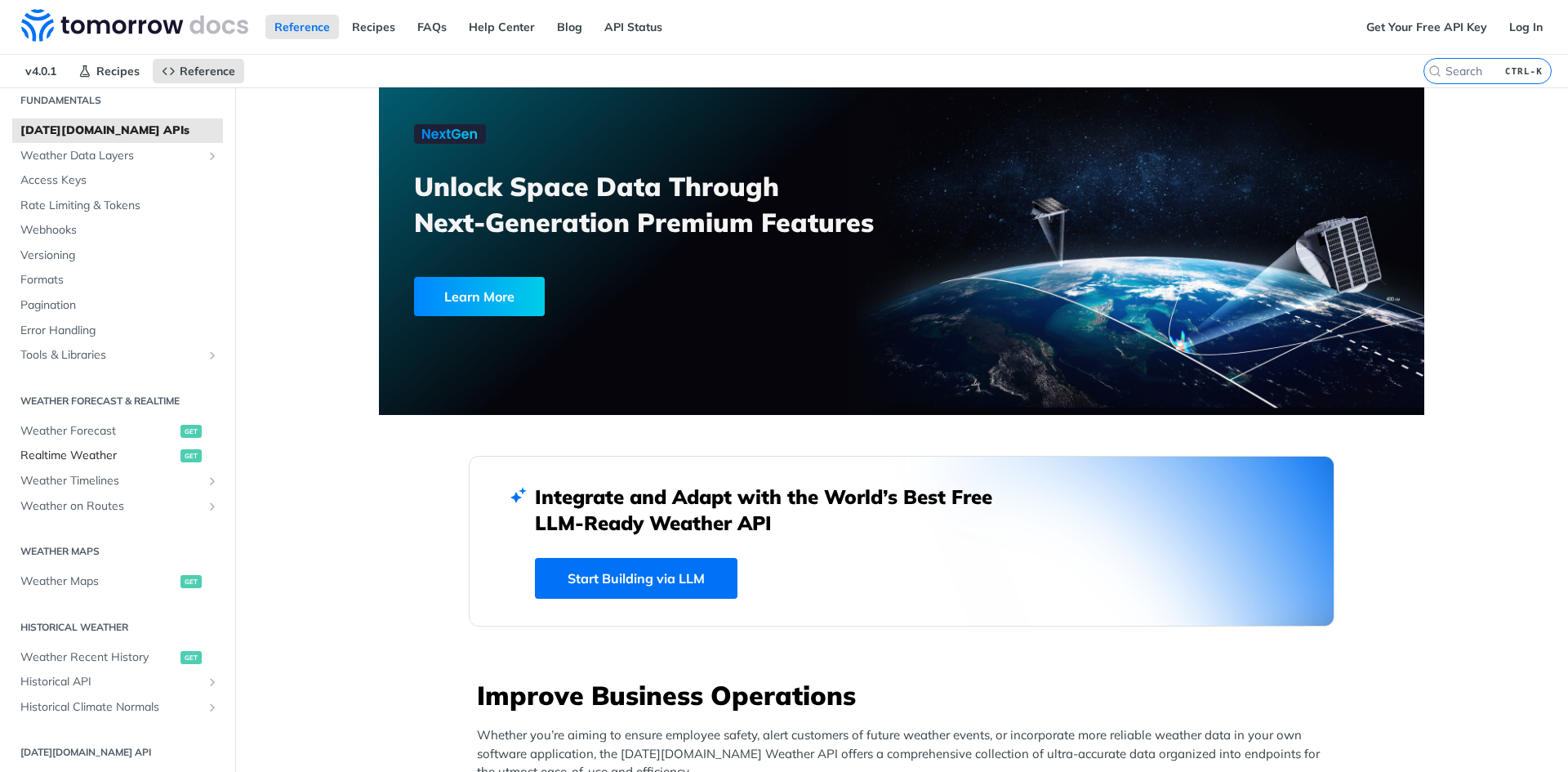
scroll to position [245, 0]
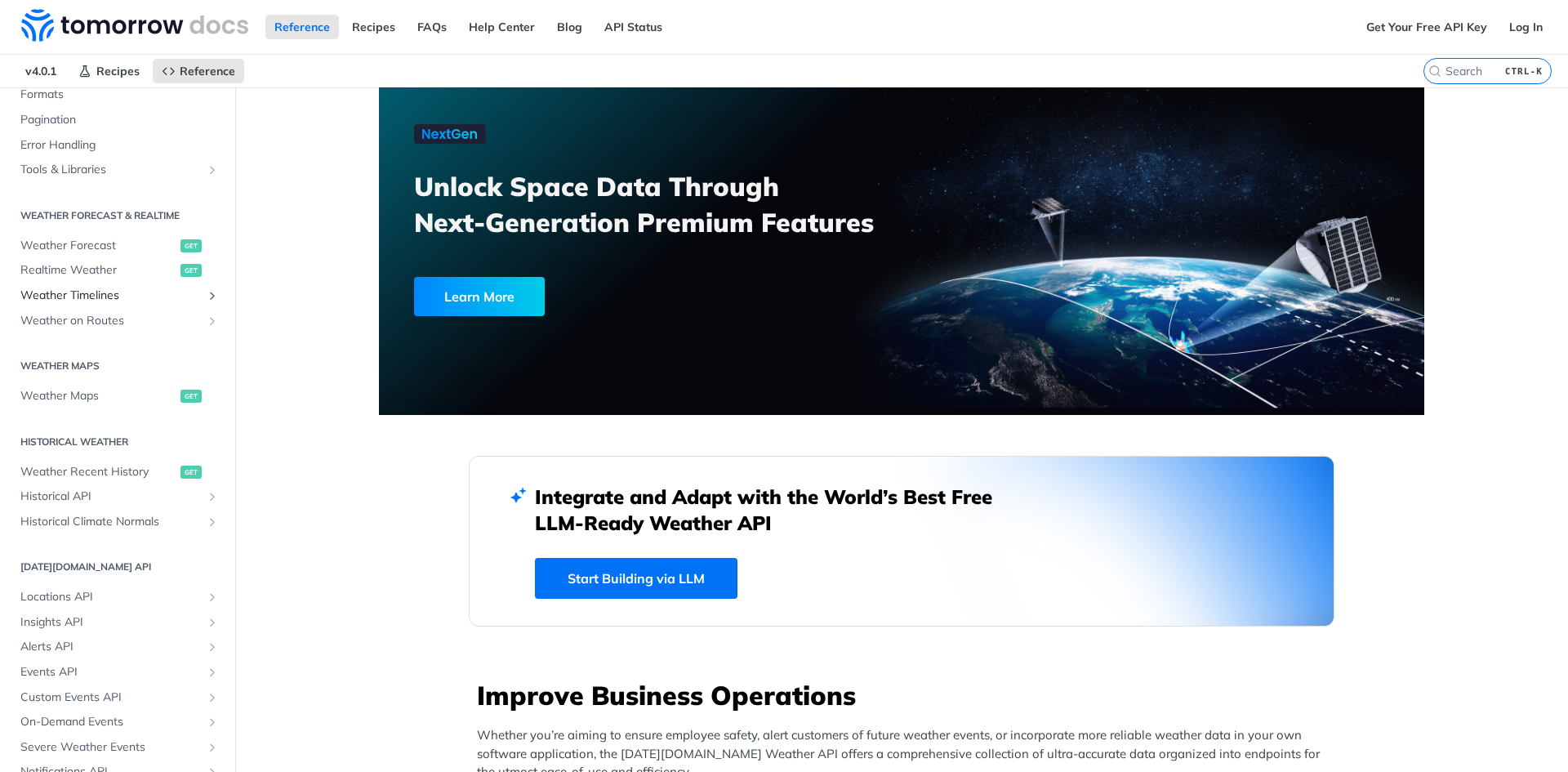
click at [140, 289] on span "Weather Timelines" at bounding box center [111, 295] width 181 height 17
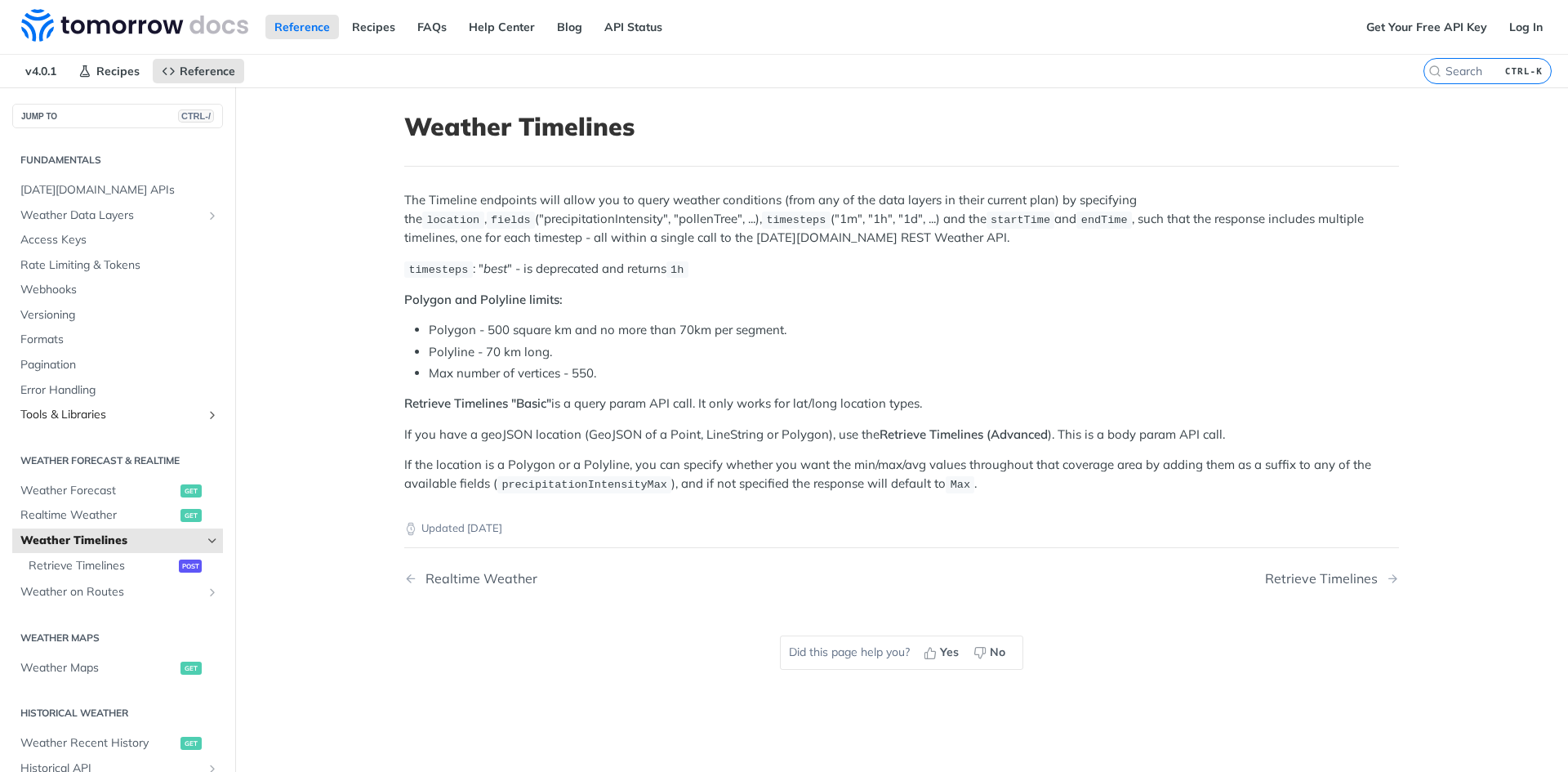
click at [93, 408] on span "Tools & Libraries" at bounding box center [111, 415] width 181 height 17
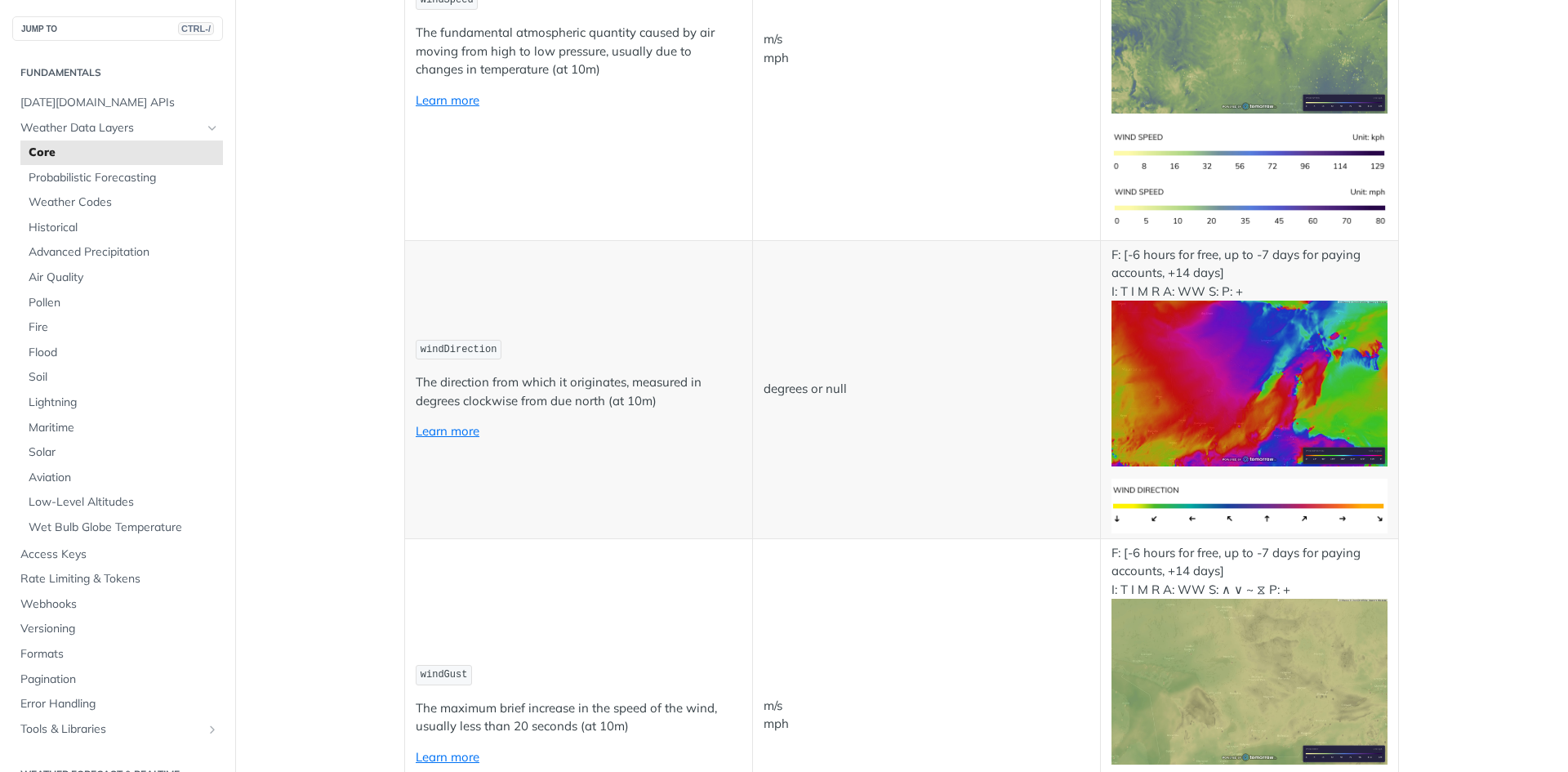
scroll to position [1634, 0]
click at [436, 428] on link "Learn more" at bounding box center [447, 431] width 64 height 16
click at [456, 352] on span "windDirection" at bounding box center [459, 349] width 76 height 12
click at [456, 350] on span "windDirection" at bounding box center [459, 349] width 76 height 12
click at [484, 353] on span "windDirection" at bounding box center [459, 349] width 76 height 12
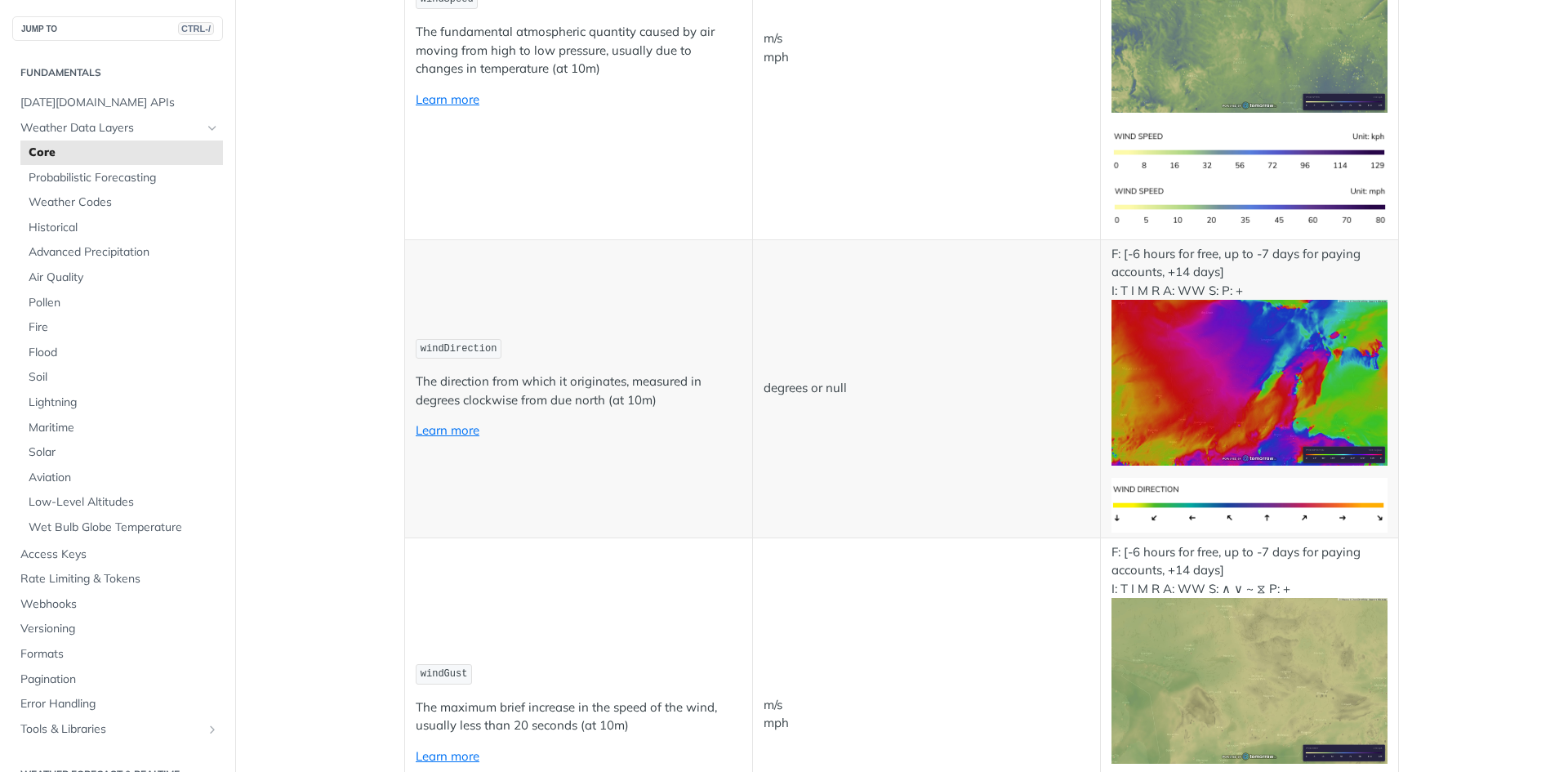
drag, startPoint x: 863, startPoint y: 316, endPoint x: 636, endPoint y: 337, distance: 228.0
drag, startPoint x: 636, startPoint y: 337, endPoint x: 452, endPoint y: 433, distance: 207.5
click at [452, 433] on link "Learn more" at bounding box center [447, 431] width 64 height 16
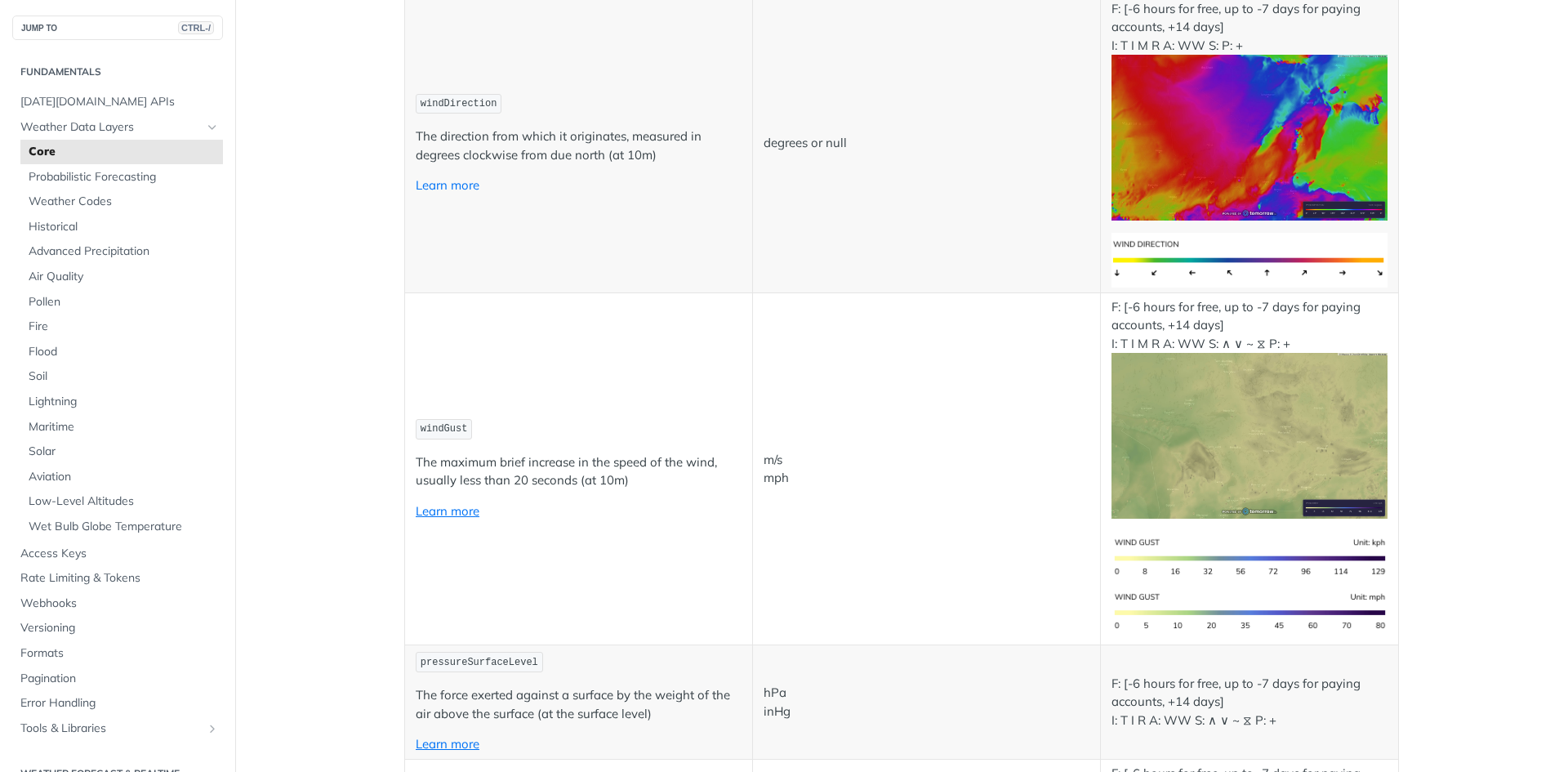
scroll to position [0, 0]
click at [60, 229] on span "Historical" at bounding box center [124, 228] width 190 height 17
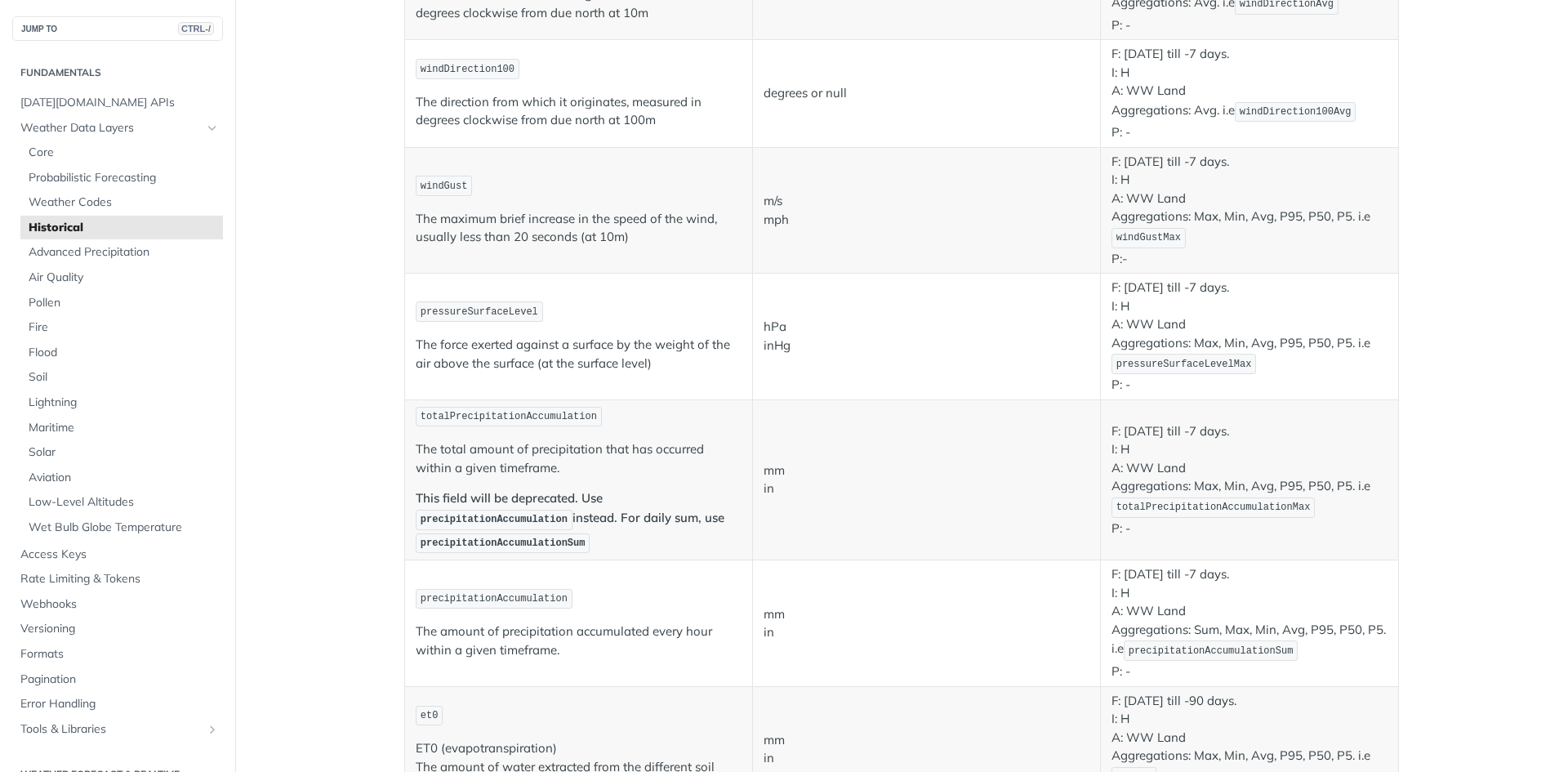
scroll to position [736, 0]
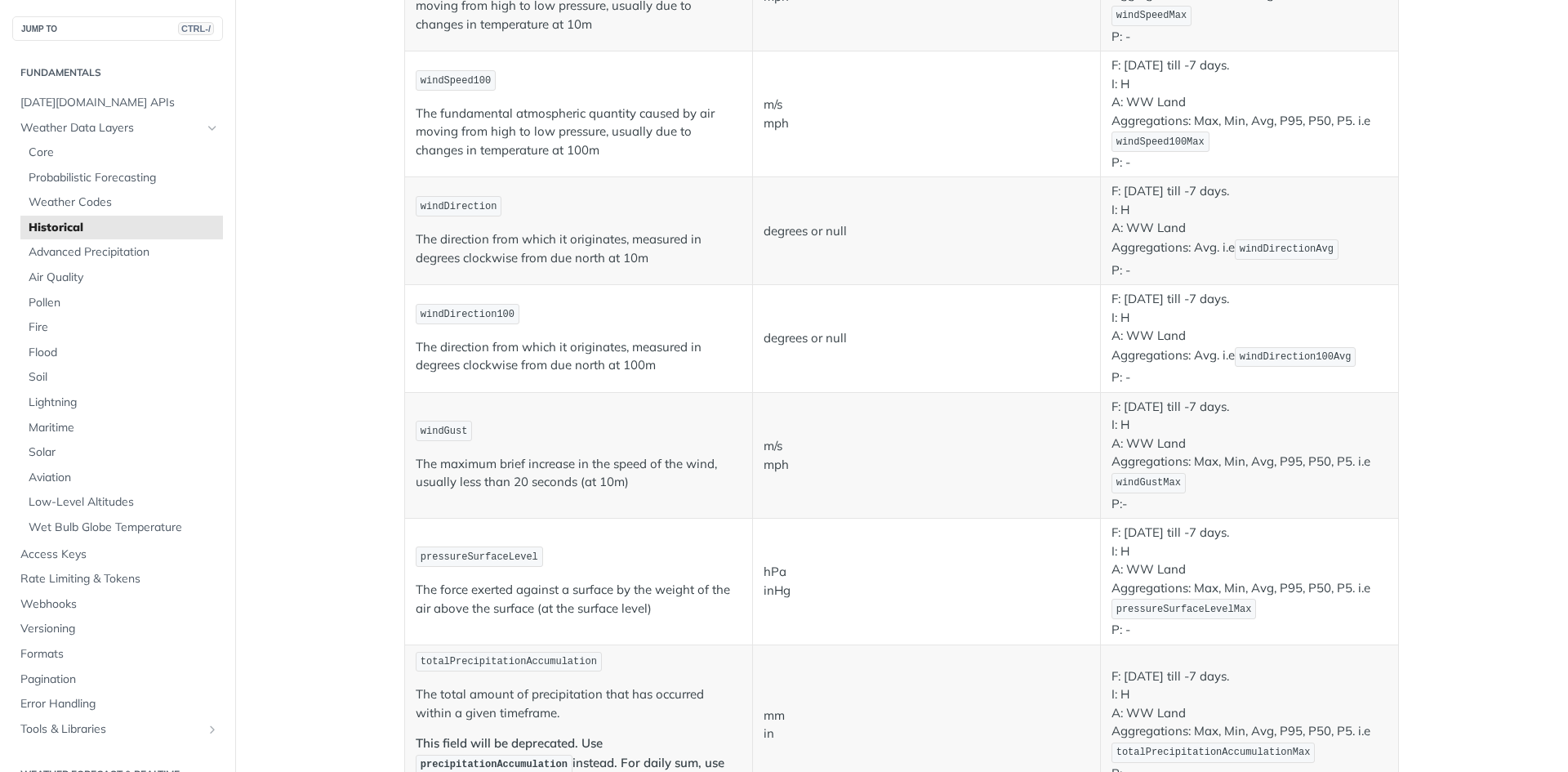
click at [1193, 348] on p "F: January 1st 2000 till -7 days. I: H A: WW Land Aggregations: Avg. i.e windDi…" at bounding box center [1250, 338] width 277 height 97
click at [476, 316] on span "windDirection100" at bounding box center [468, 315] width 94 height 12
click at [508, 338] on p "The direction from which it originates, measured in degrees clockwise from due …" at bounding box center [579, 356] width 326 height 36
click at [527, 348] on p "The direction from which it originates, measured in degrees clockwise from due …" at bounding box center [579, 356] width 326 height 36
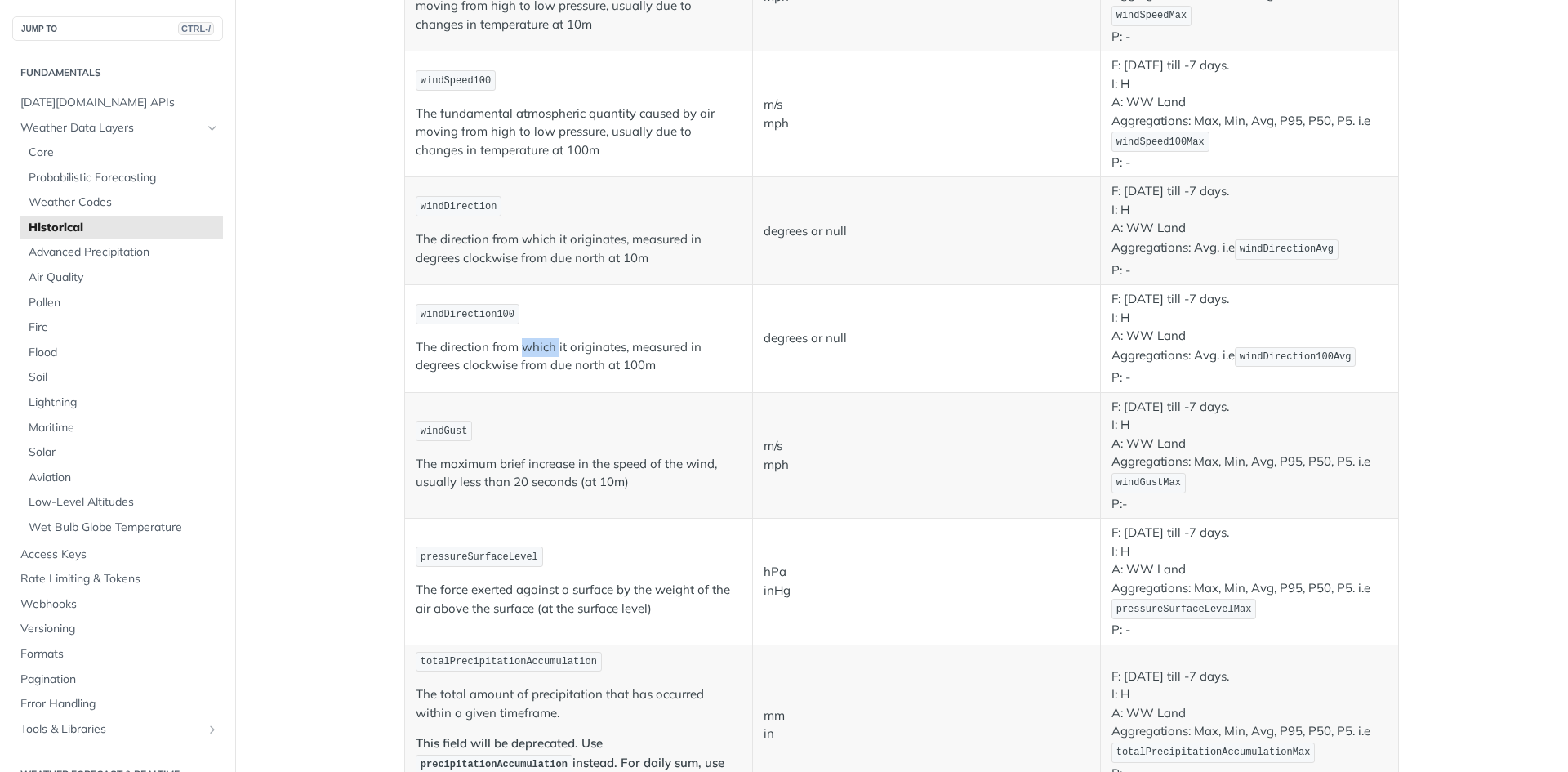
click at [527, 348] on p "The direction from which it originates, measured in degrees clockwise from due …" at bounding box center [579, 356] width 326 height 36
click at [541, 355] on p "The direction from which it originates, measured in degrees clockwise from due …" at bounding box center [579, 356] width 326 height 36
click at [67, 280] on span "Air Quality" at bounding box center [124, 278] width 190 height 17
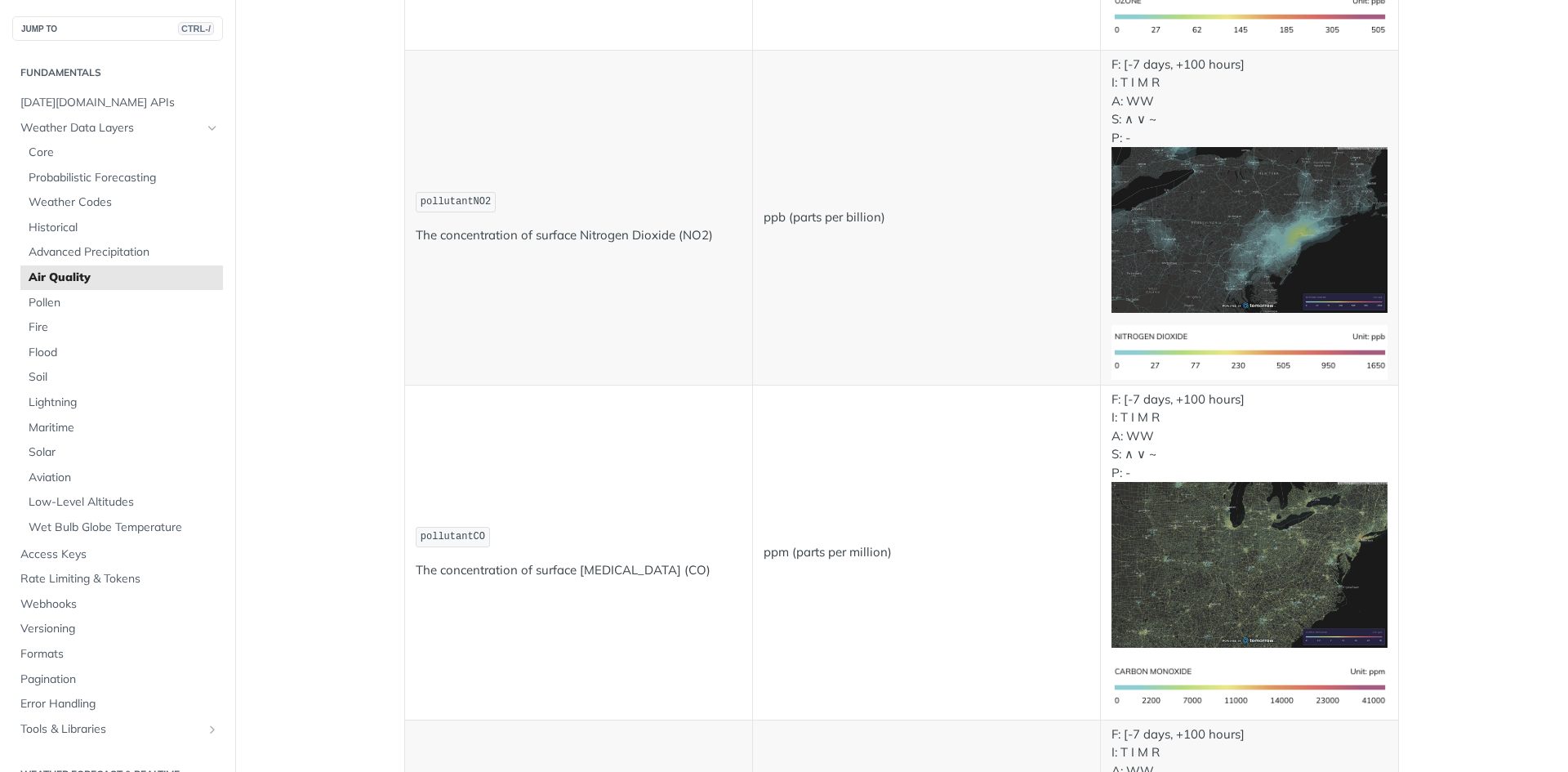
drag, startPoint x: 1221, startPoint y: 348, endPoint x: 1225, endPoint y: 278, distance: 70.1
drag, startPoint x: 1225, startPoint y: 278, endPoint x: 1159, endPoint y: 277, distance: 66.0
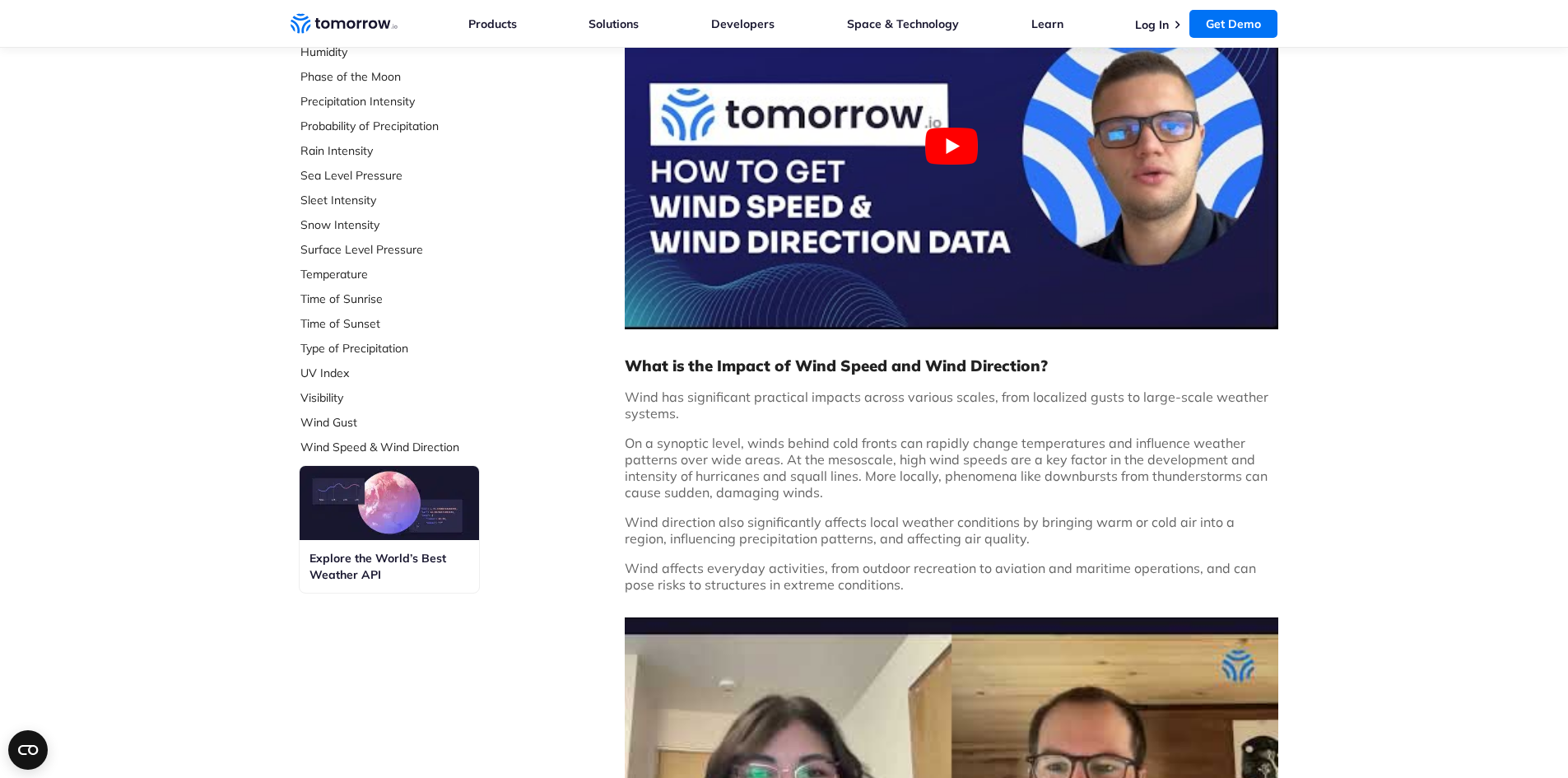
scroll to position [576, 0]
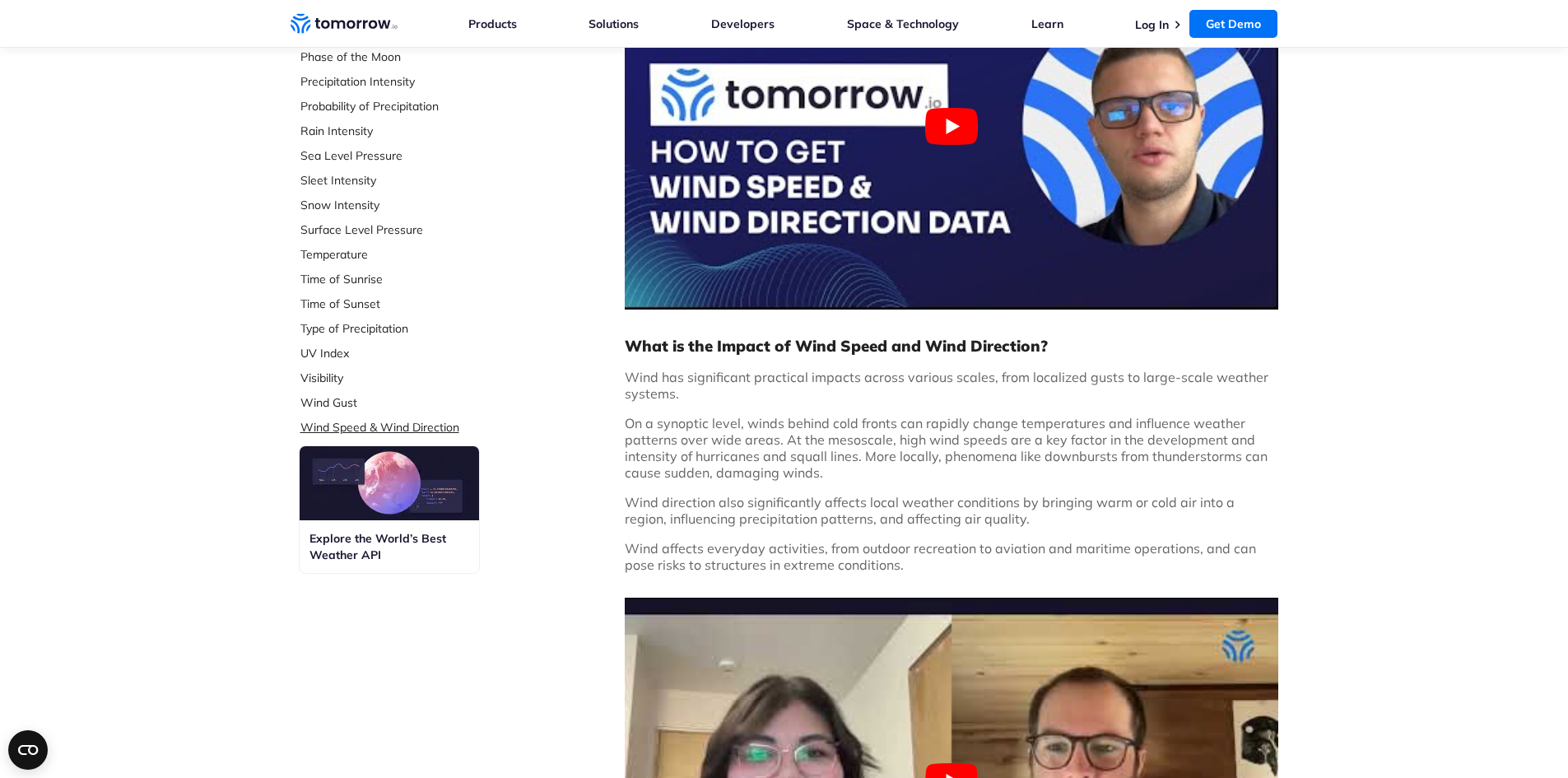
click at [383, 431] on link "Wind Speed & Wind Direction" at bounding box center [410, 427] width 219 height 17
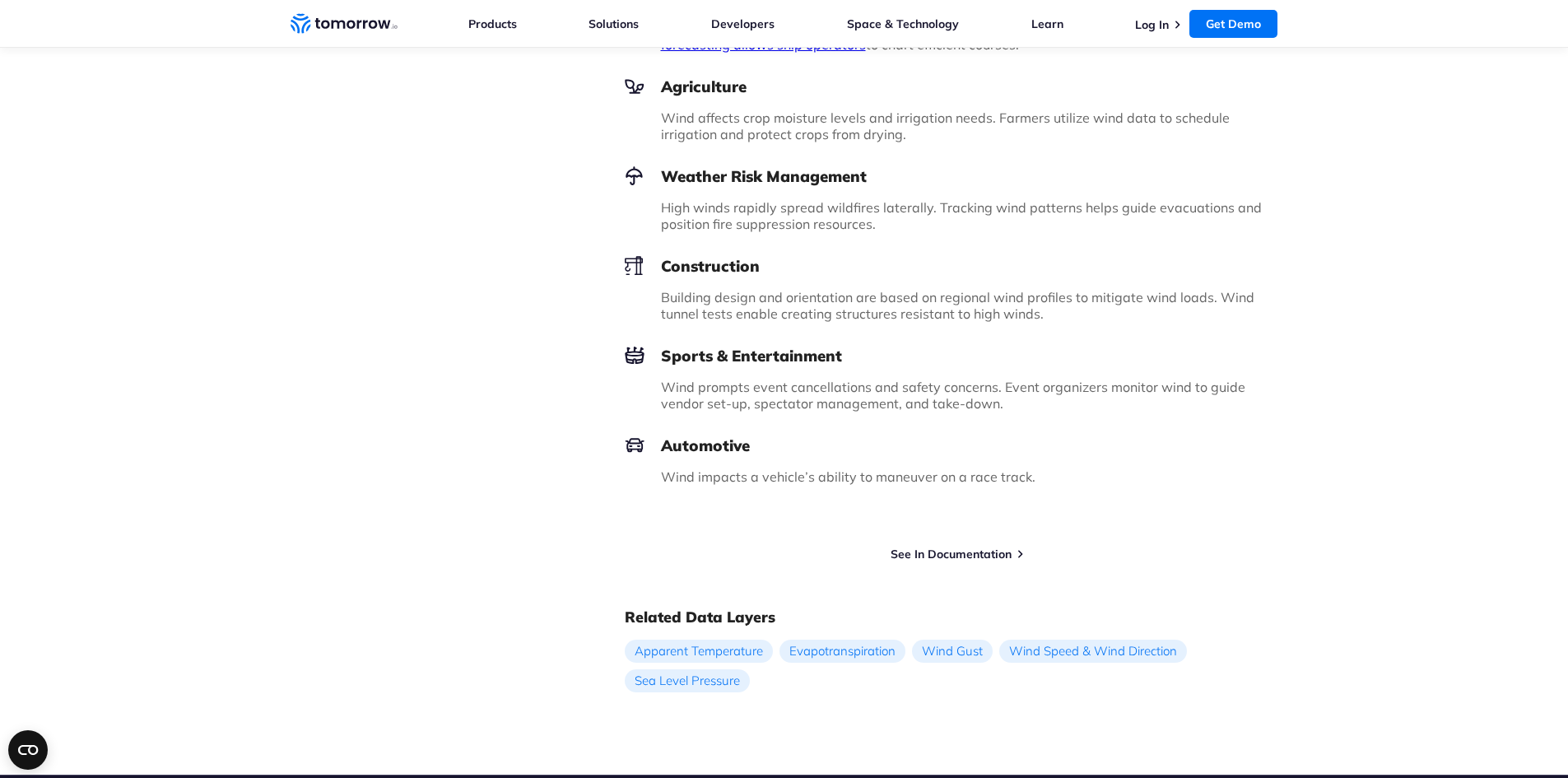
scroll to position [2058, 0]
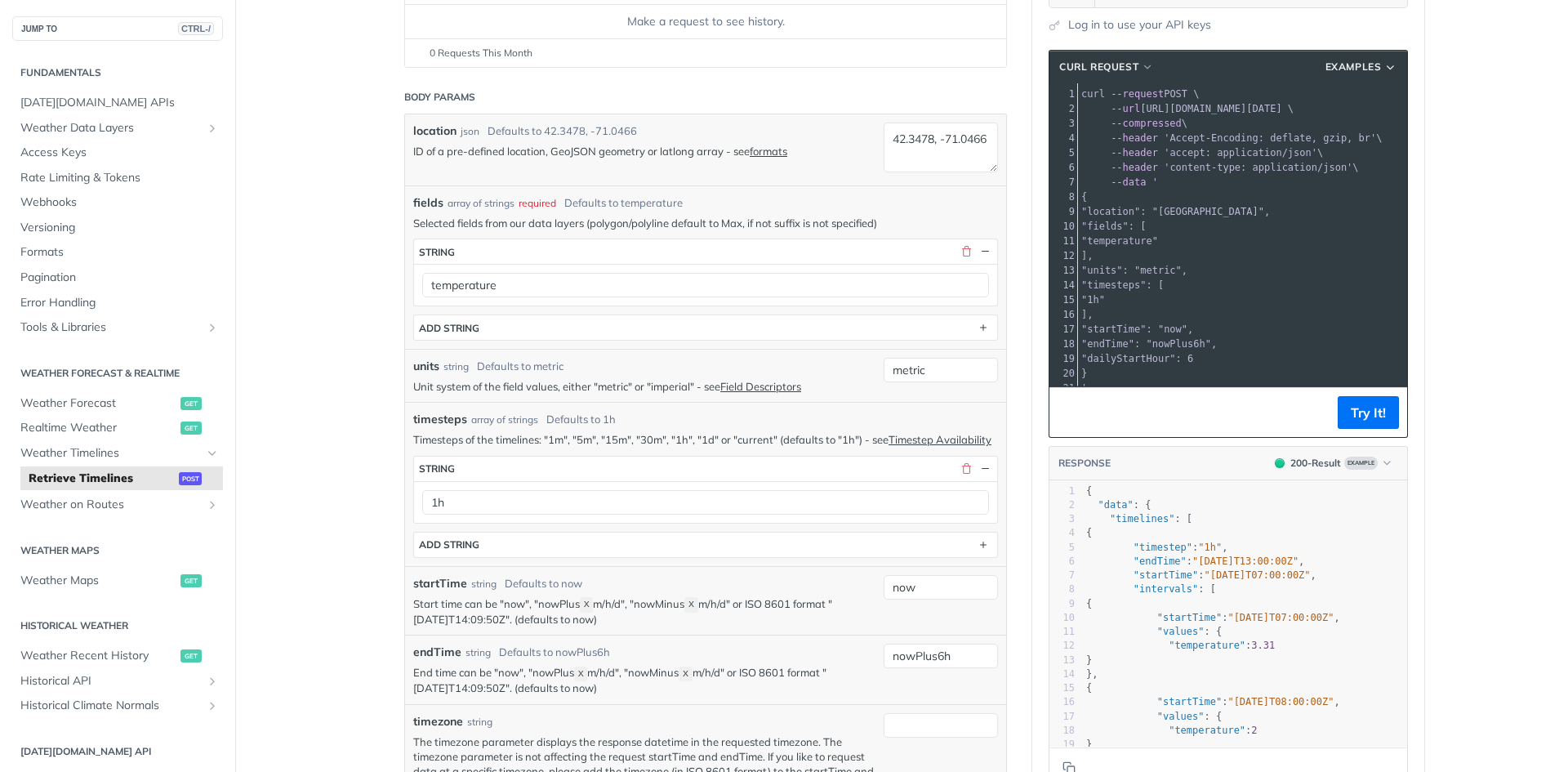
scroll to position [245, 0]
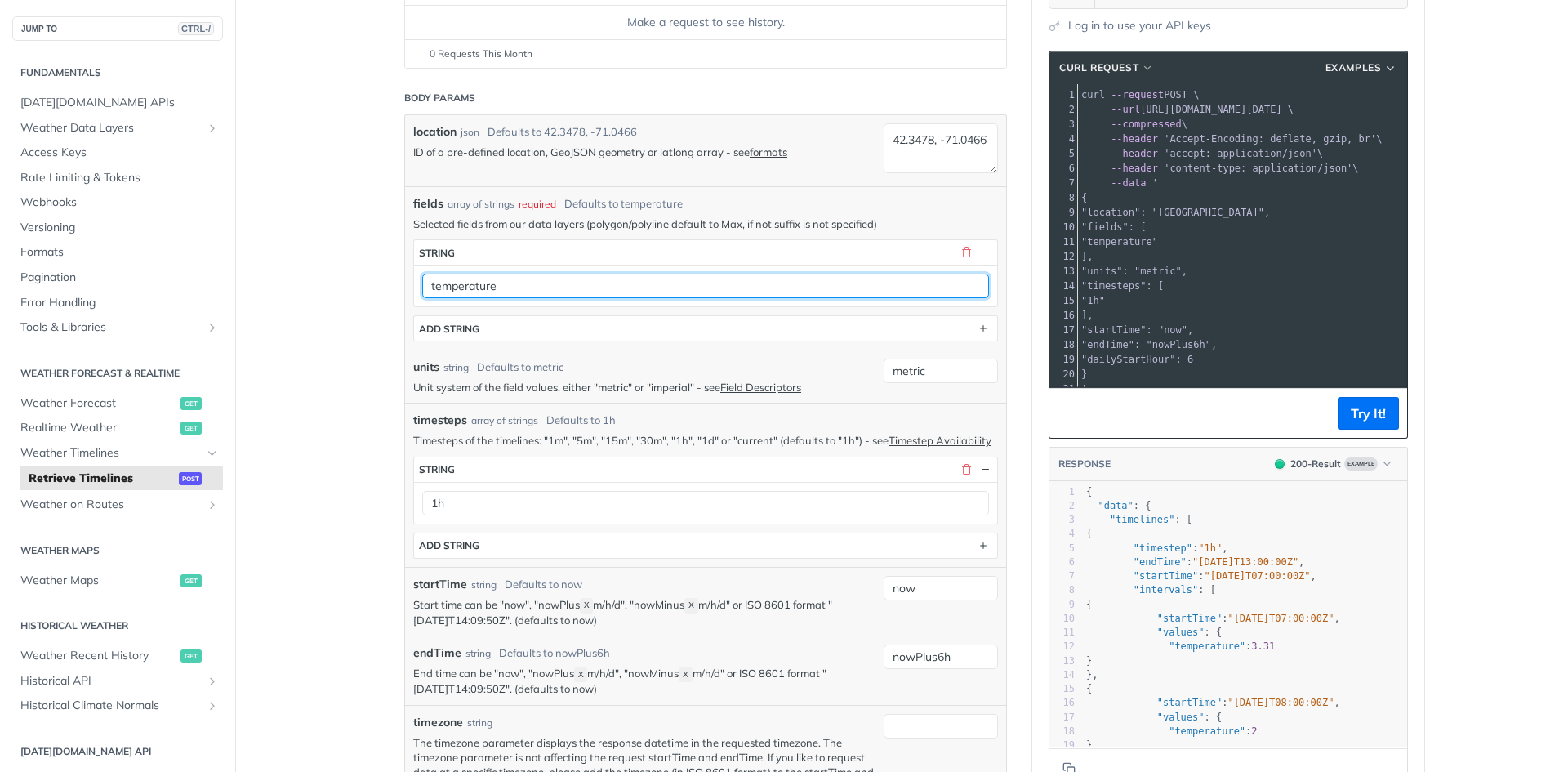
click at [561, 284] on input "temperature" at bounding box center [706, 285] width 567 height 25
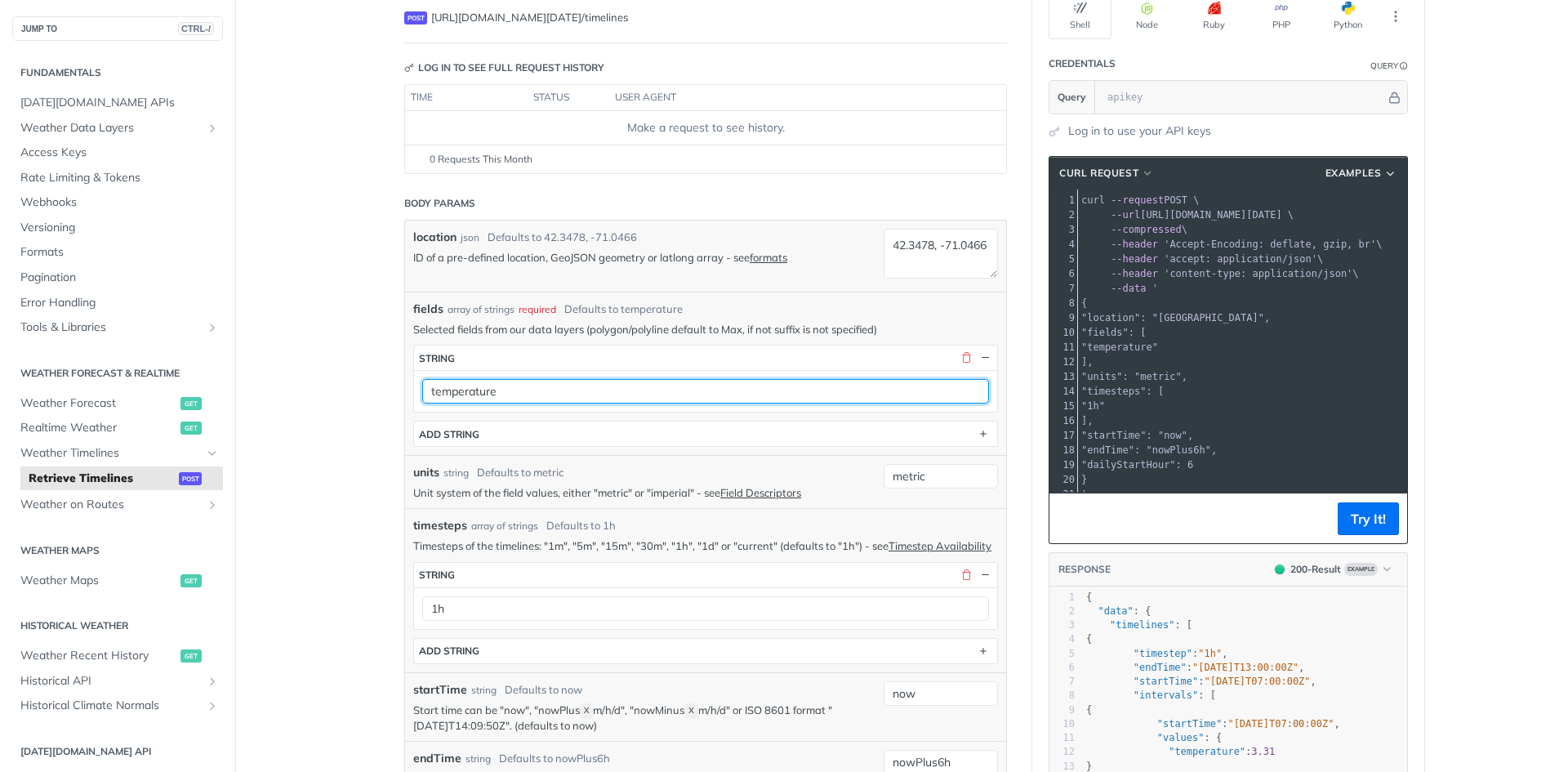
scroll to position [0, 0]
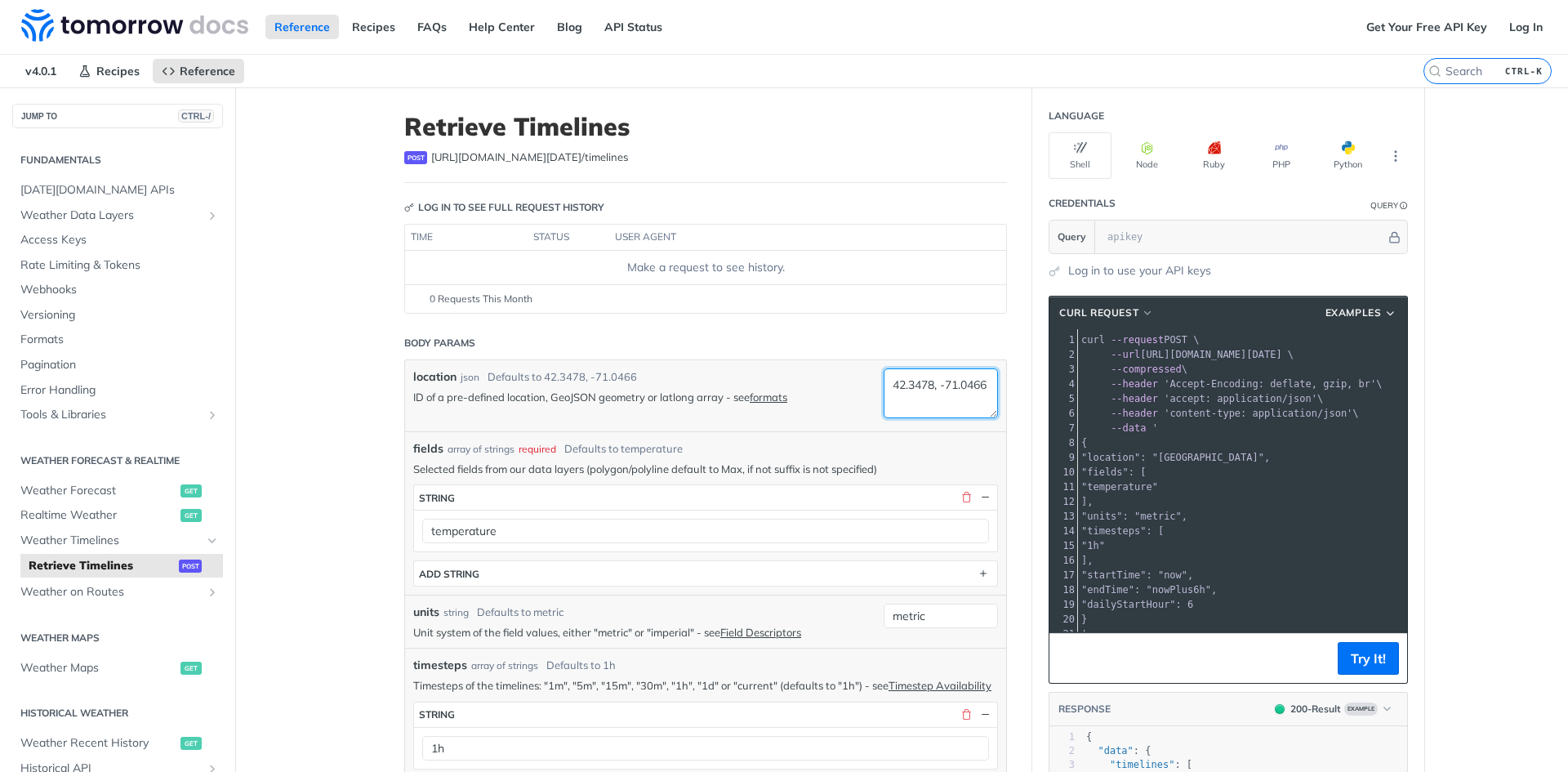
drag, startPoint x: 947, startPoint y: 396, endPoint x: 861, endPoint y: 379, distance: 87.7
click at [861, 379] on div "location json Defaults to [GEOGRAPHIC_DATA] ID of a pre-defined location, GeoJS…" at bounding box center [705, 395] width 601 height 71
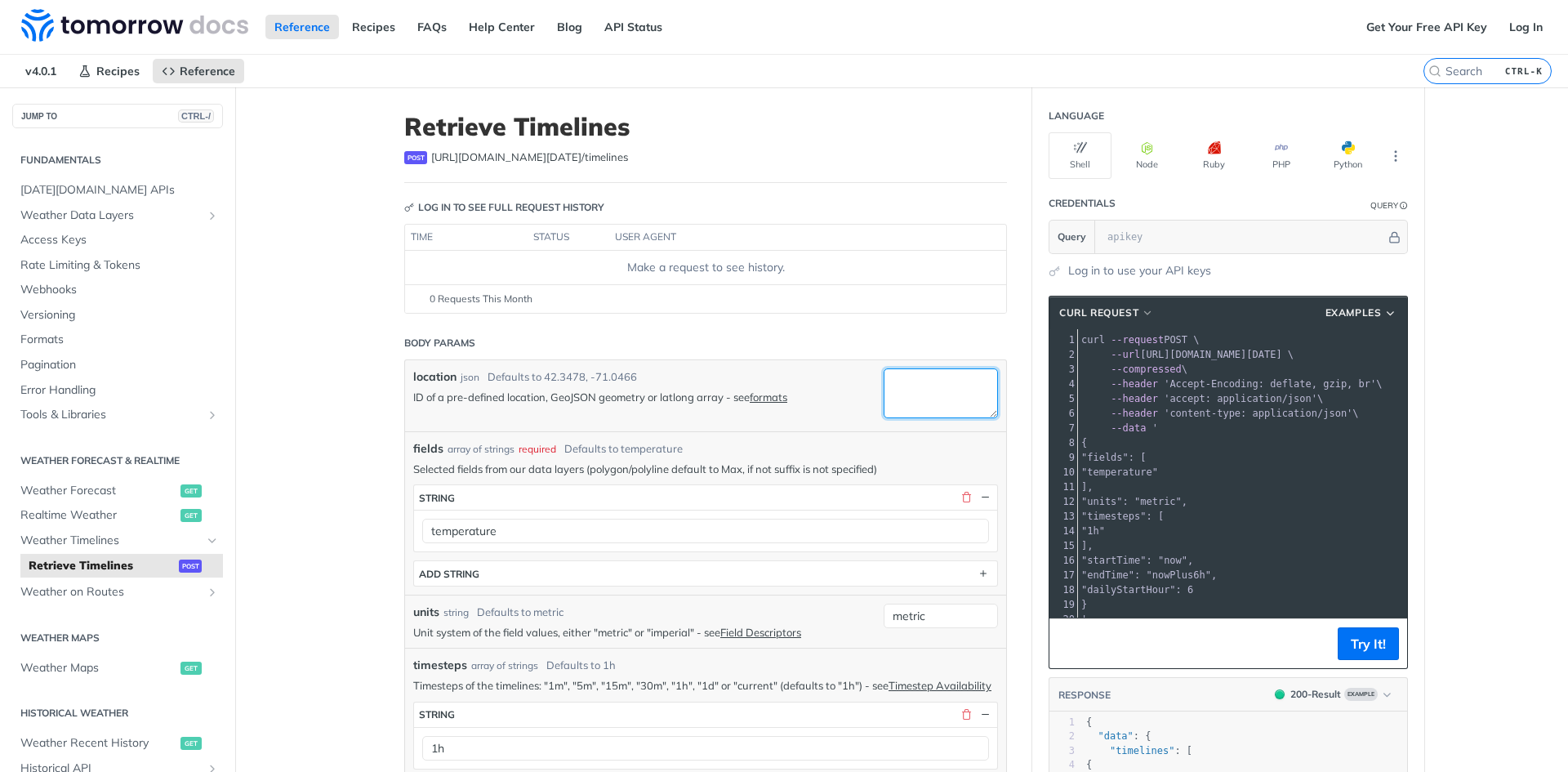
click at [897, 391] on textarea "location" at bounding box center [940, 393] width 115 height 50
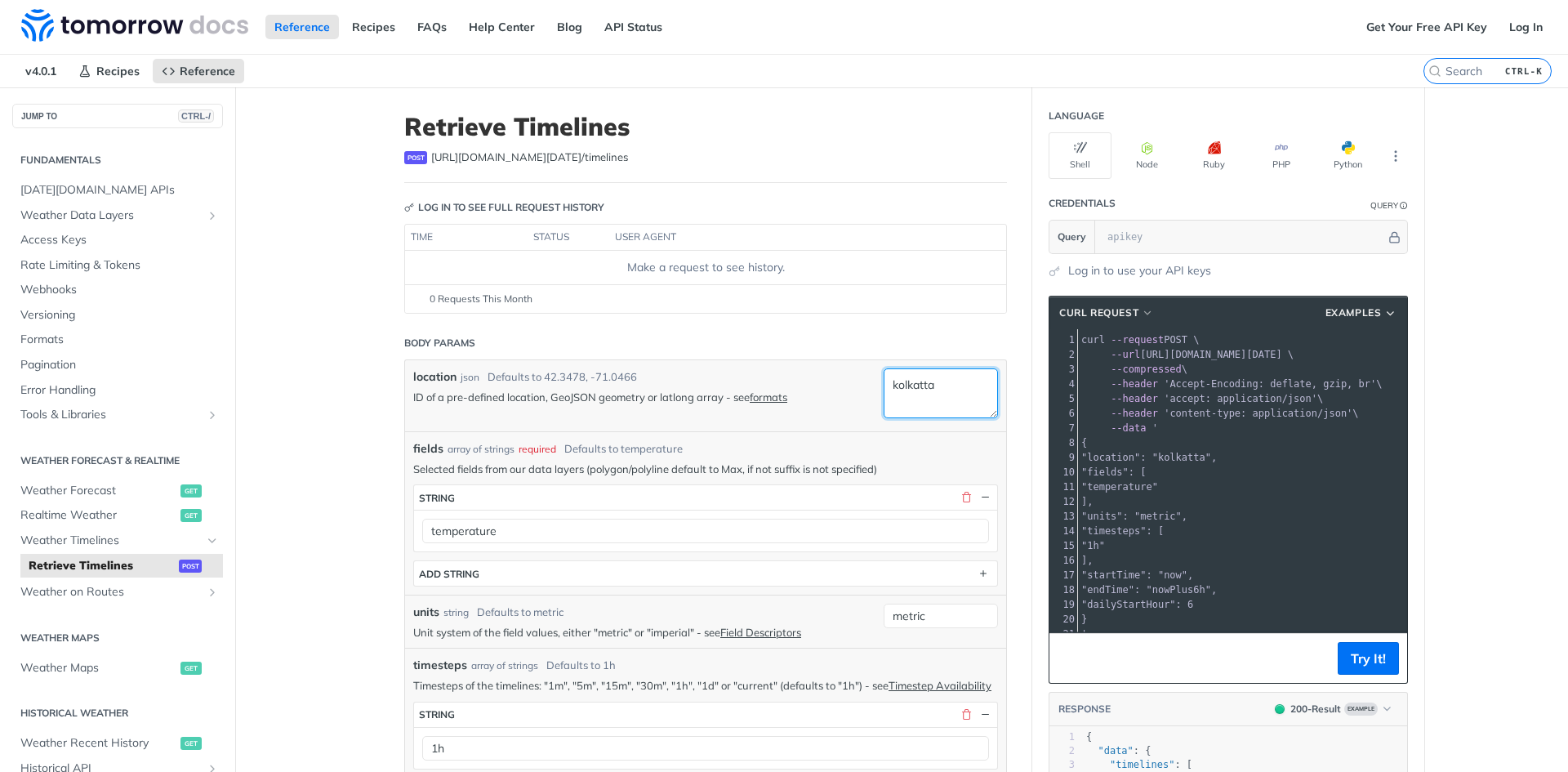
type textarea "kolkatta"
click at [924, 444] on div "fields array of strings required Defaults to temperature" at bounding box center [705, 448] width 584 height 17
click at [767, 397] on link "formats" at bounding box center [769, 396] width 37 height 13
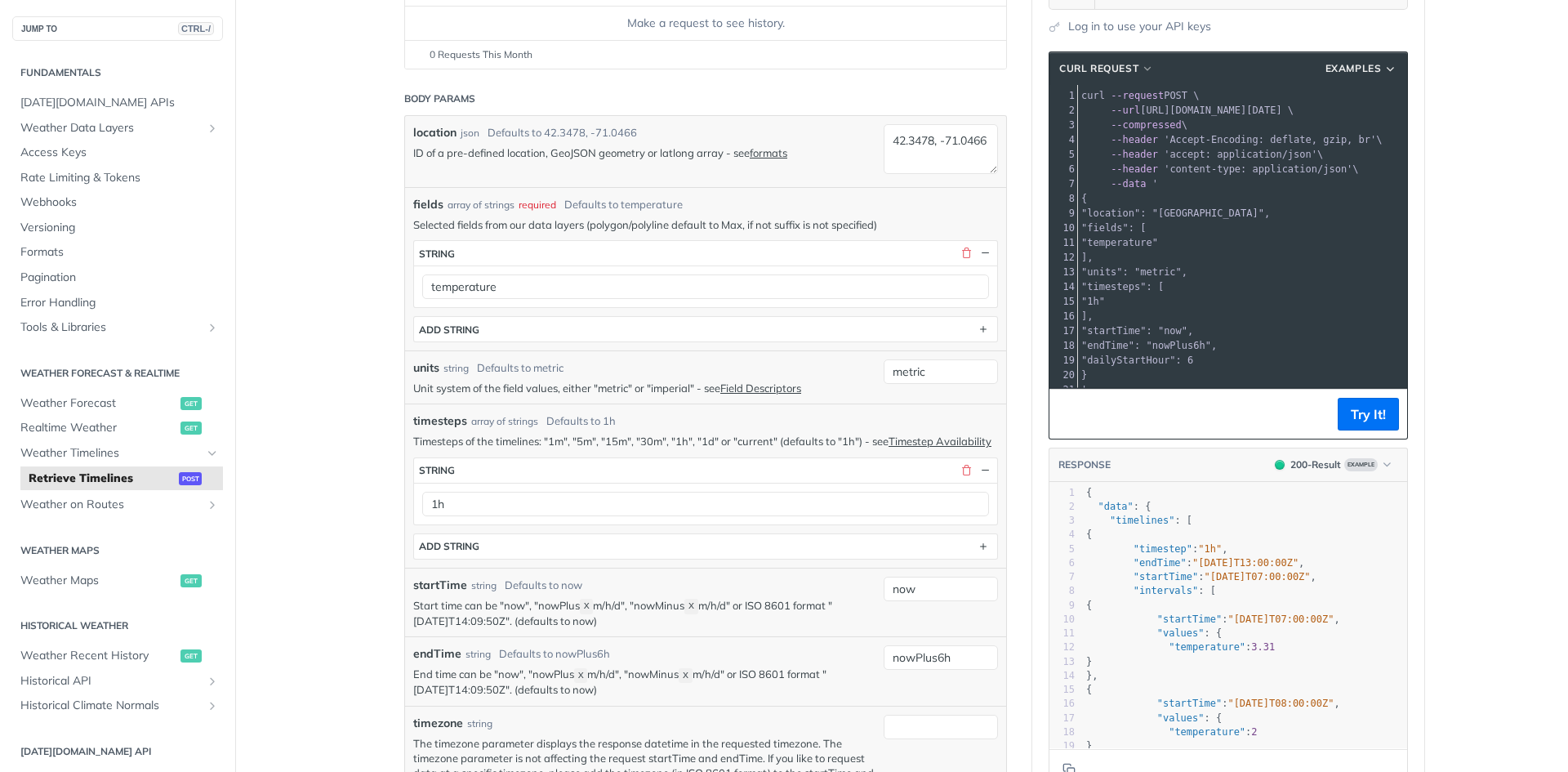
scroll to position [245, 0]
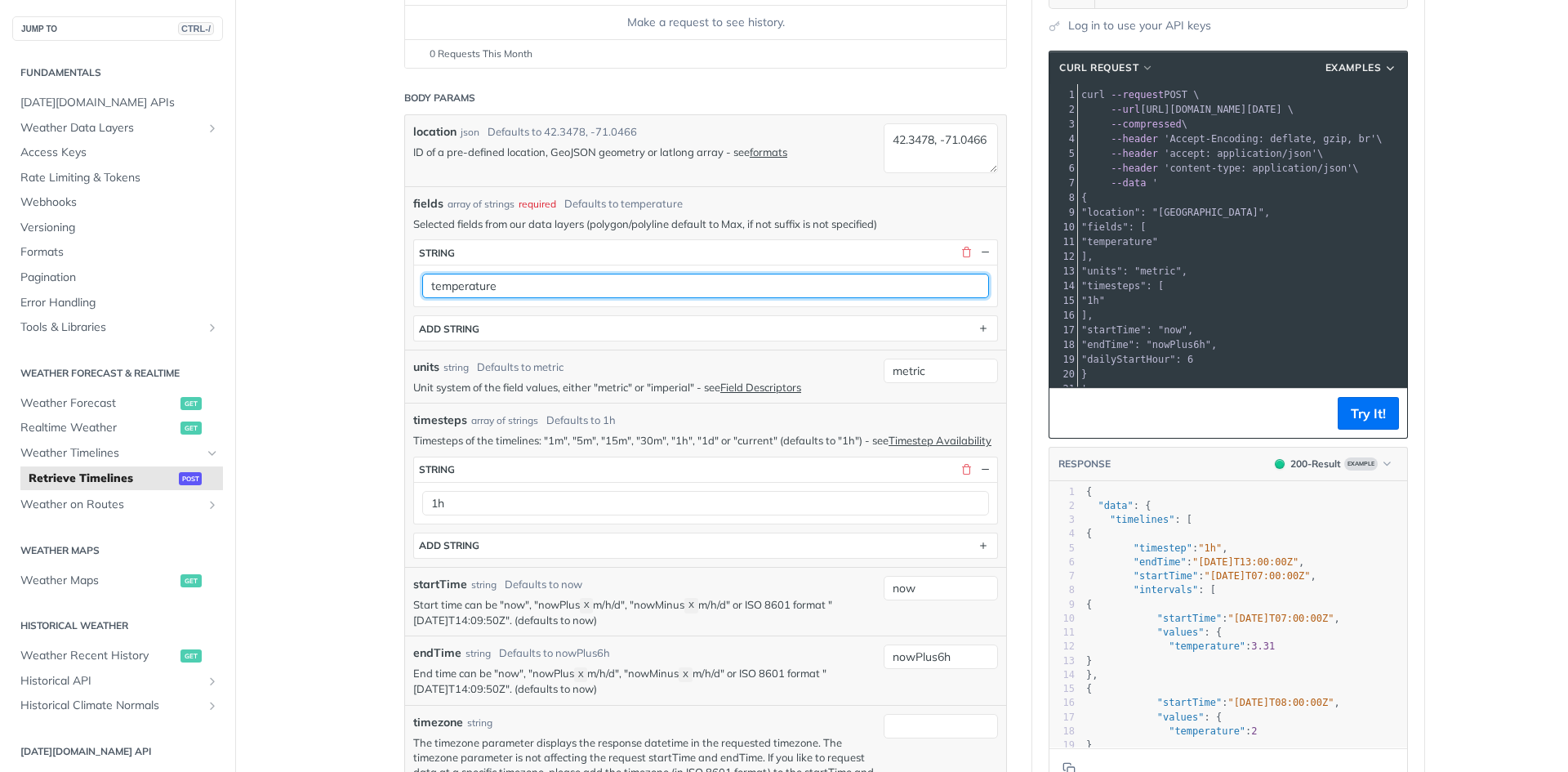
click at [498, 285] on input "temperature" at bounding box center [706, 285] width 567 height 25
click at [479, 286] on input "temperature" at bounding box center [706, 285] width 567 height 25
type input "windDirection"
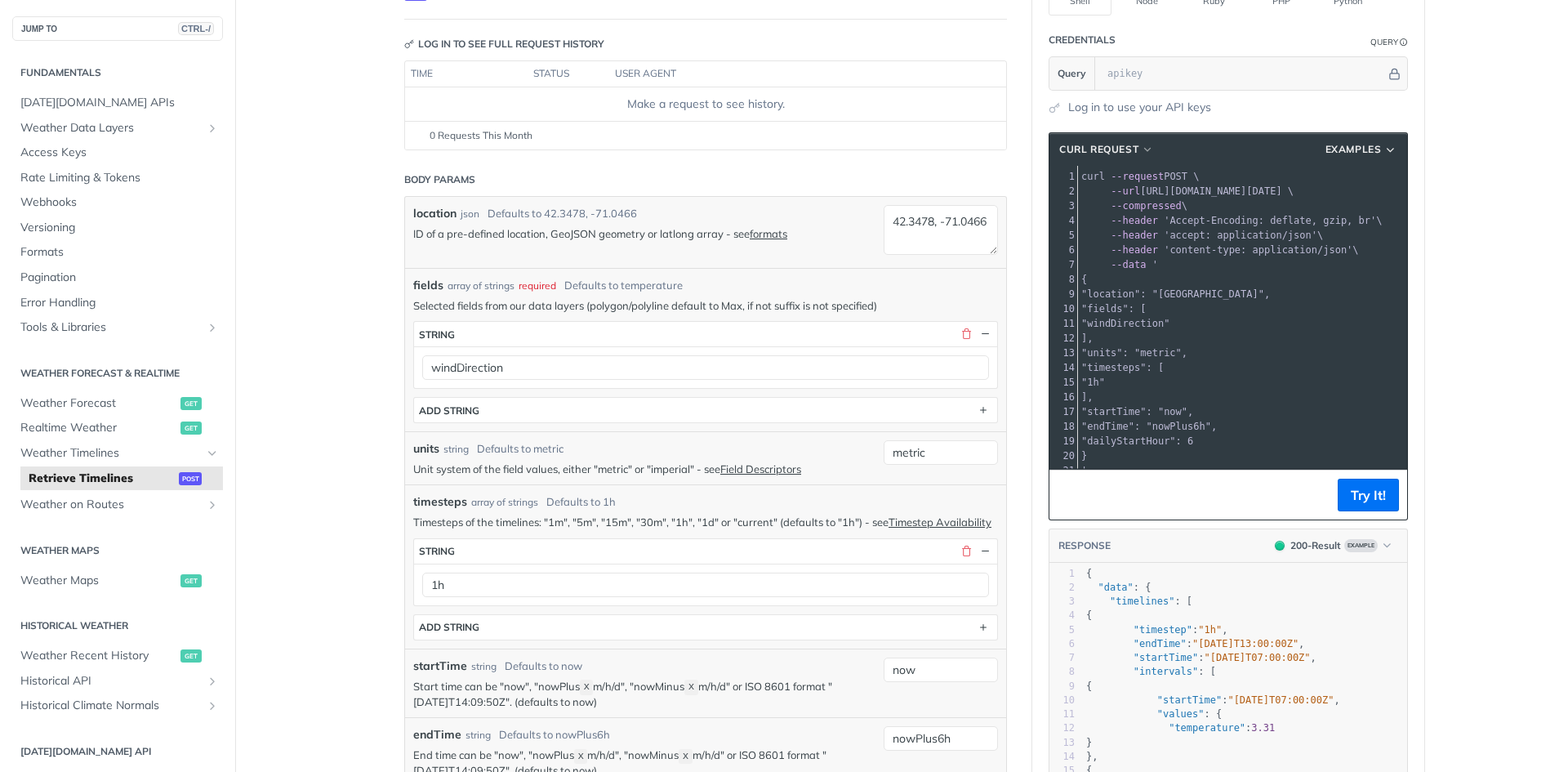
scroll to position [0, 0]
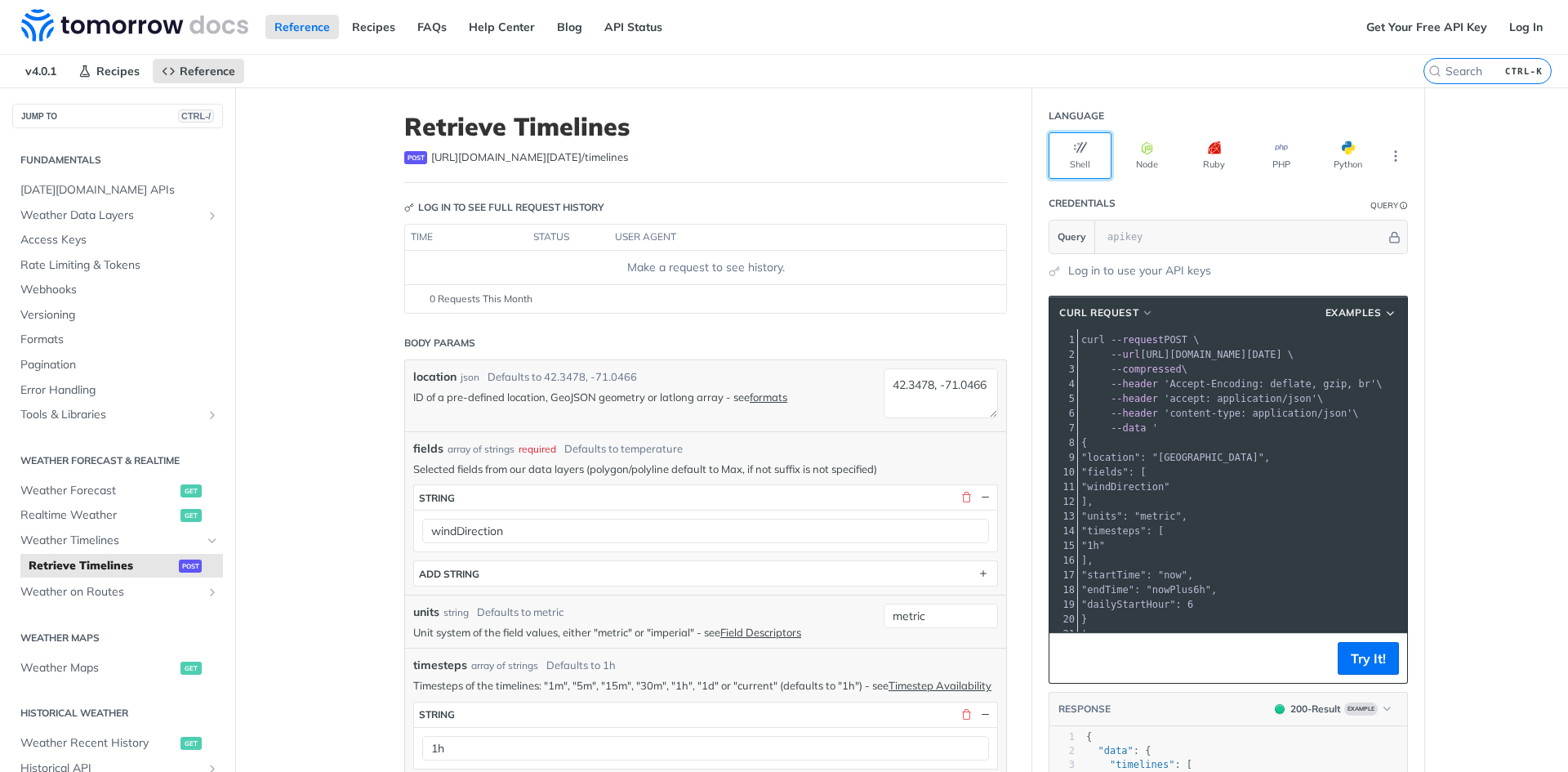
click at [1083, 147] on button "Shell" at bounding box center [1080, 155] width 63 height 46
click at [1120, 373] on span "--compressed" at bounding box center [1146, 370] width 71 height 12
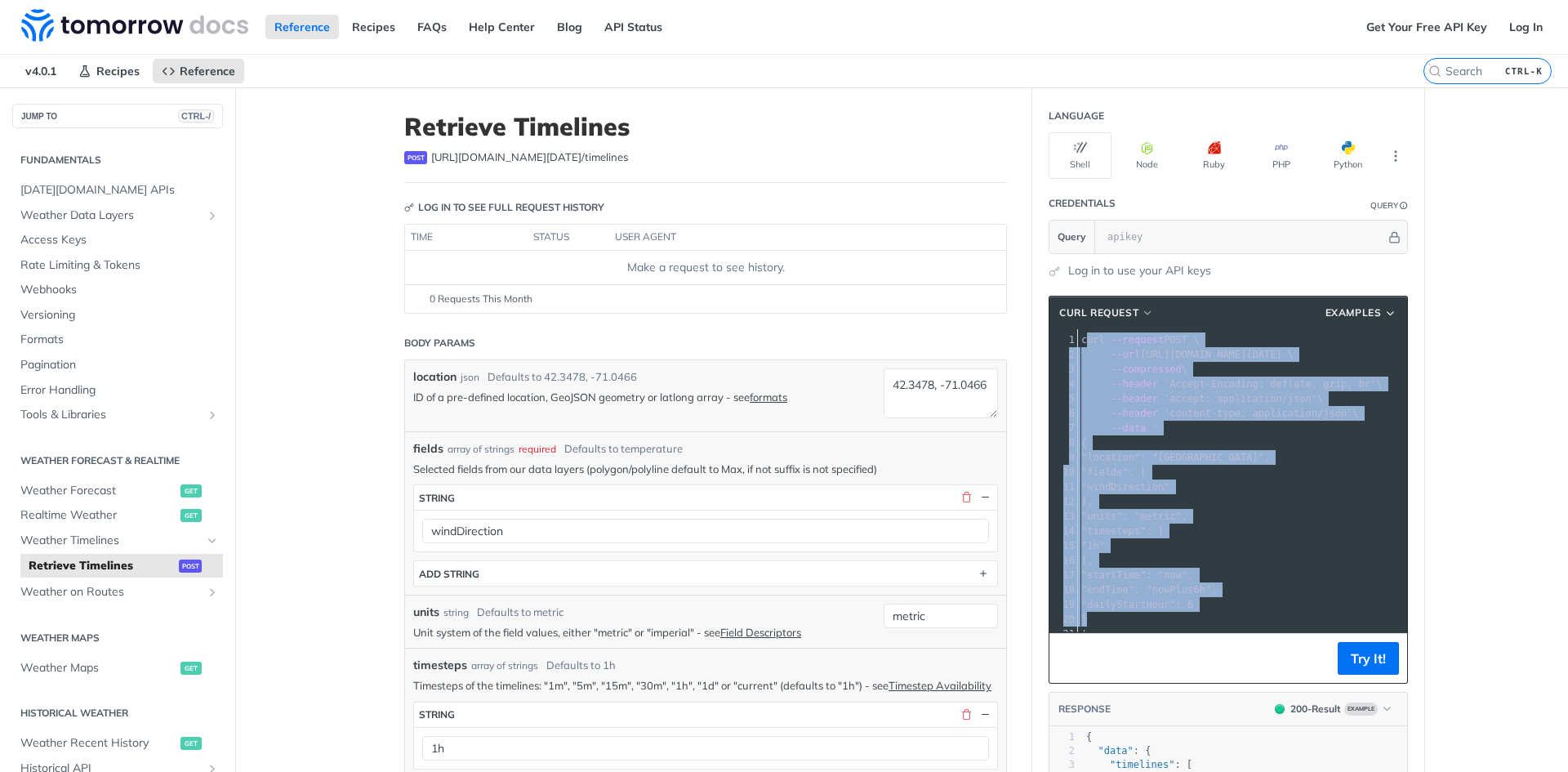
drag, startPoint x: 1080, startPoint y: 338, endPoint x: 1241, endPoint y: 619, distance: 323.9
click at [1241, 619] on div "1 curl --request POST \ 2 --url [URL][DOMAIN_NAME][DATE] \ 3 --compressed \ 4 -…" at bounding box center [1242, 487] width 329 height 309
drag, startPoint x: 1076, startPoint y: 339, endPoint x: 1225, endPoint y: 691, distance: 382.2
click at [1225, 691] on section "cURL Request Examples xxxxxxxxxx 21 1 curl --request POST \ 2 --url [URL][DOMAI…" at bounding box center [1229, 665] width 392 height 772
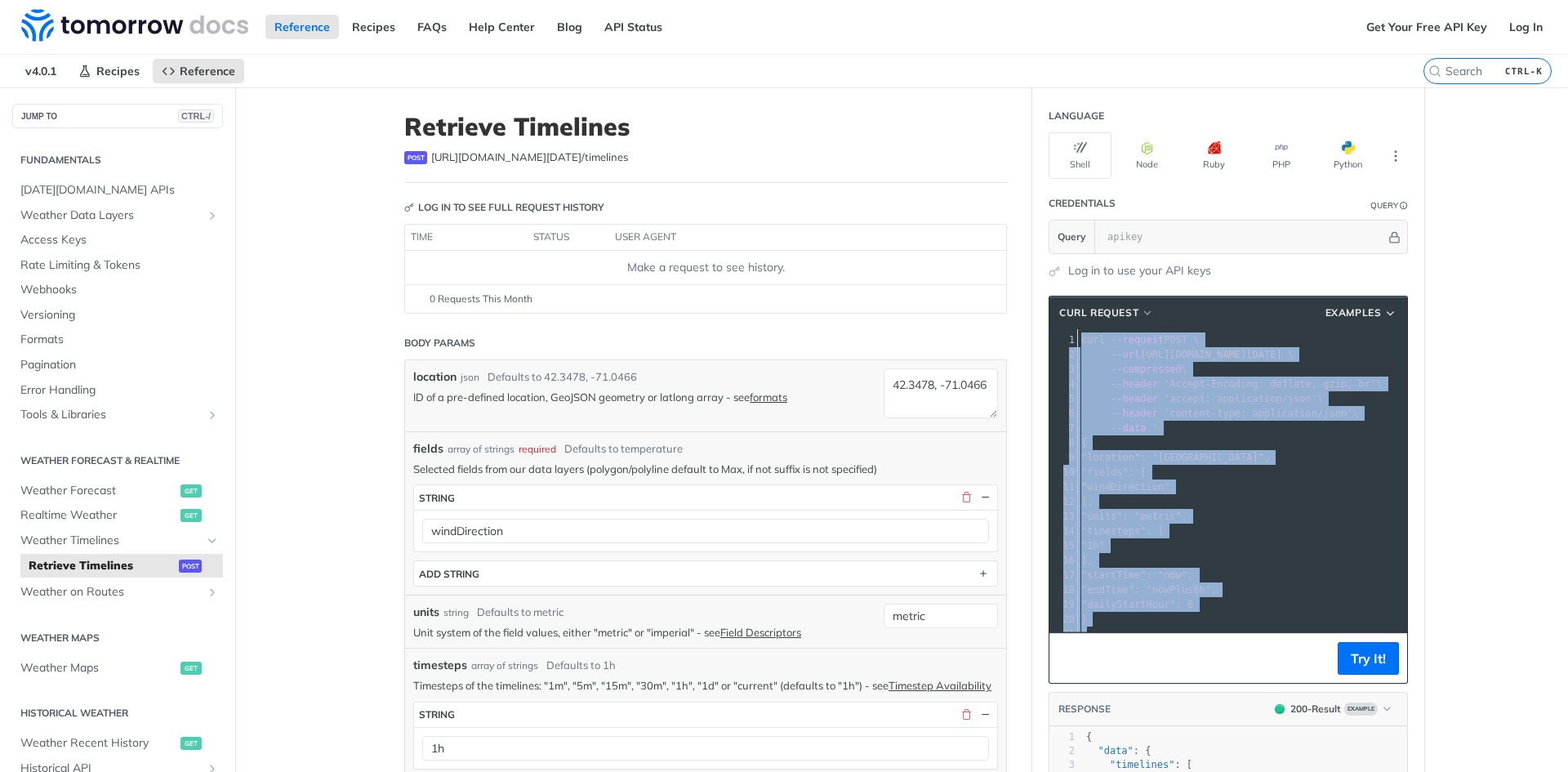
copy div "curl --request POST \ 2 --url [URL][DOMAIN_NAME][DATE] \ 3 --compressed \ 4 --h…"
click at [1335, 151] on button "Python" at bounding box center [1348, 155] width 63 height 46
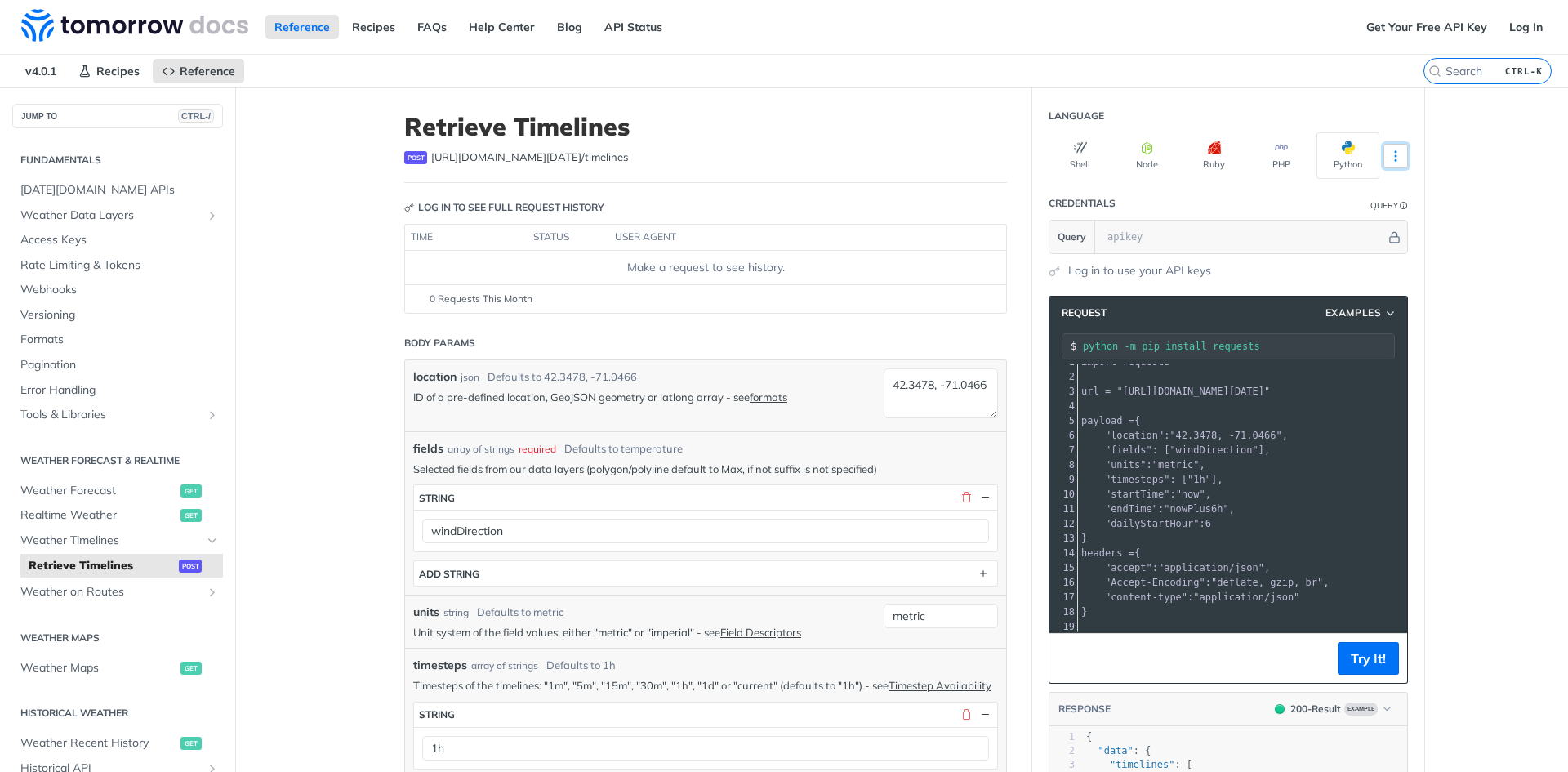
click at [1395, 156] on icon "More ellipsis" at bounding box center [1396, 156] width 2 height 10
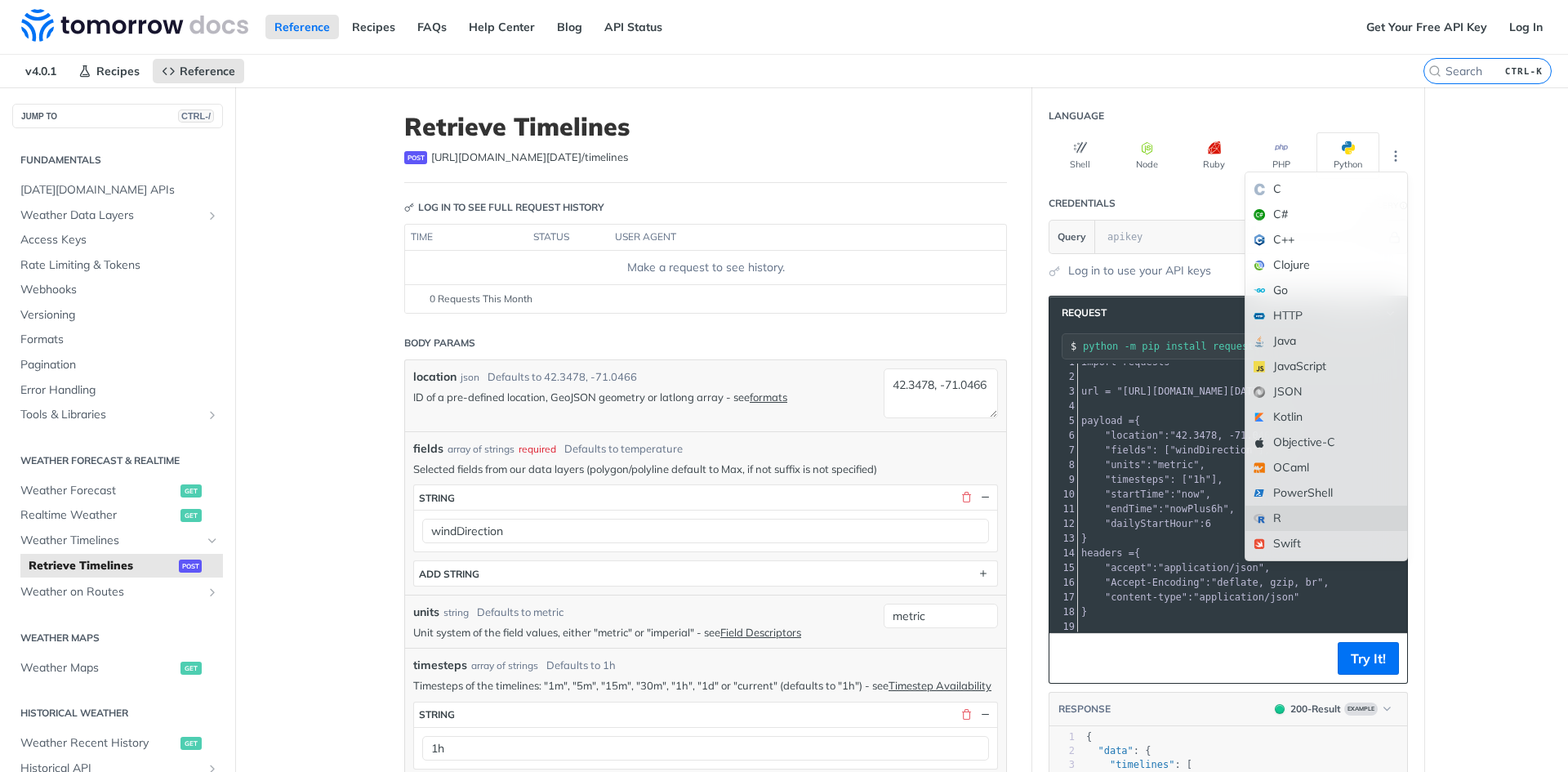
click at [1283, 521] on div "R" at bounding box center [1326, 519] width 162 height 26
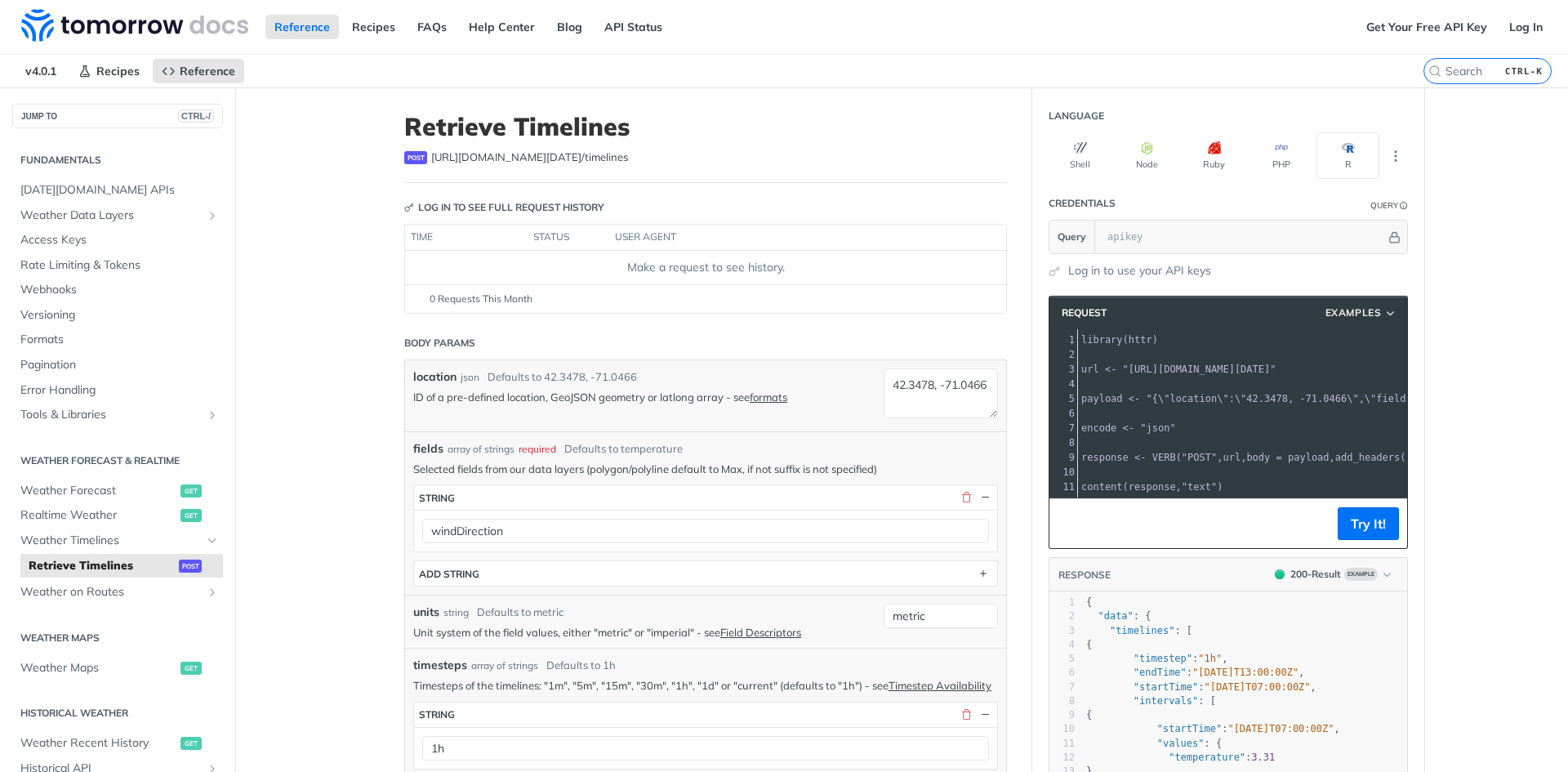
click at [1186, 459] on span ""POST"" at bounding box center [1199, 458] width 35 height 12
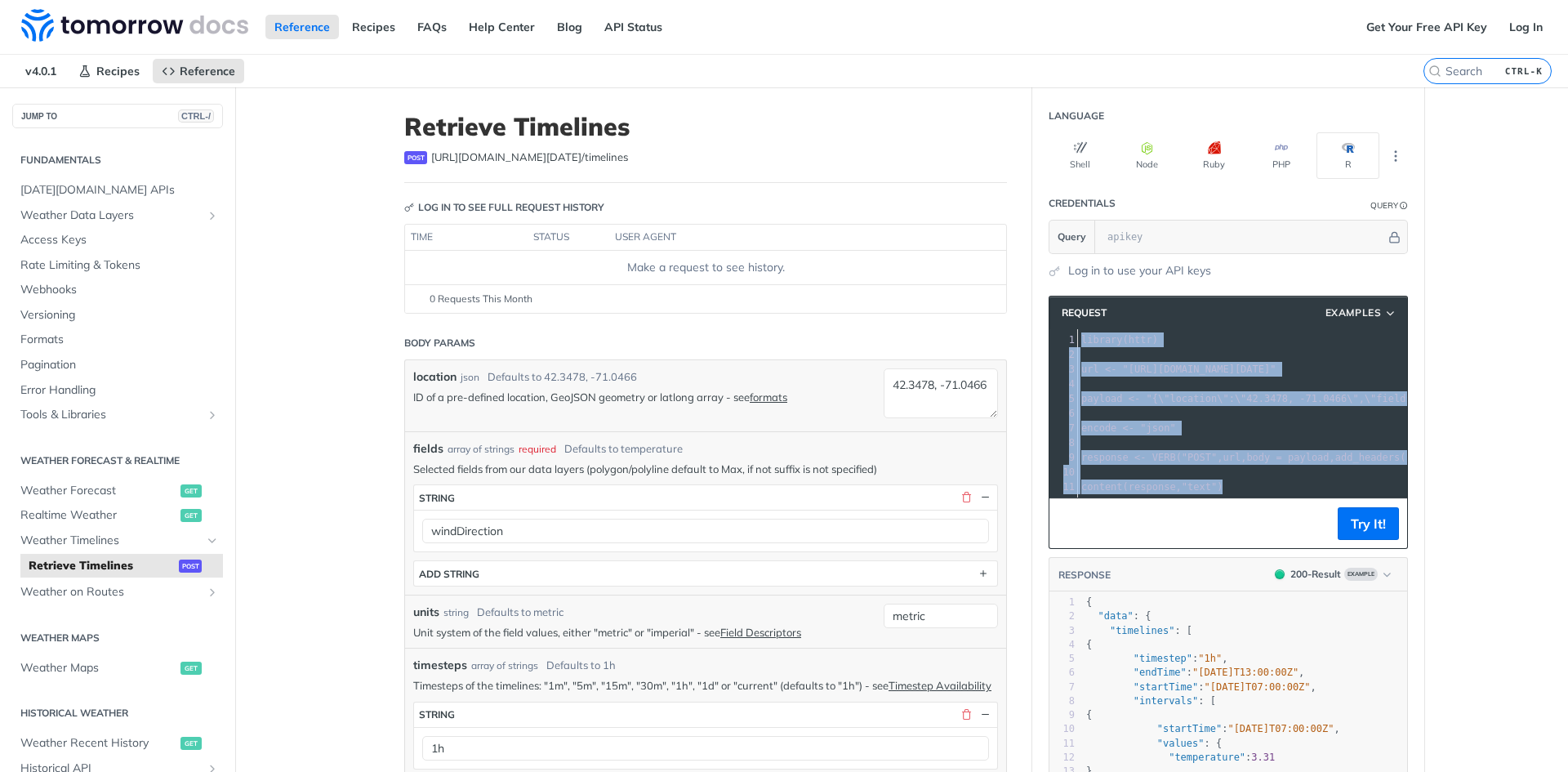
copy div "library ( httr ) 2 ​ 3 url <- "[URL][DOMAIN_NAME][DATE]" 4 ​ 5 payload <- "{ \"…"
